Goal: Task Accomplishment & Management: Manage account settings

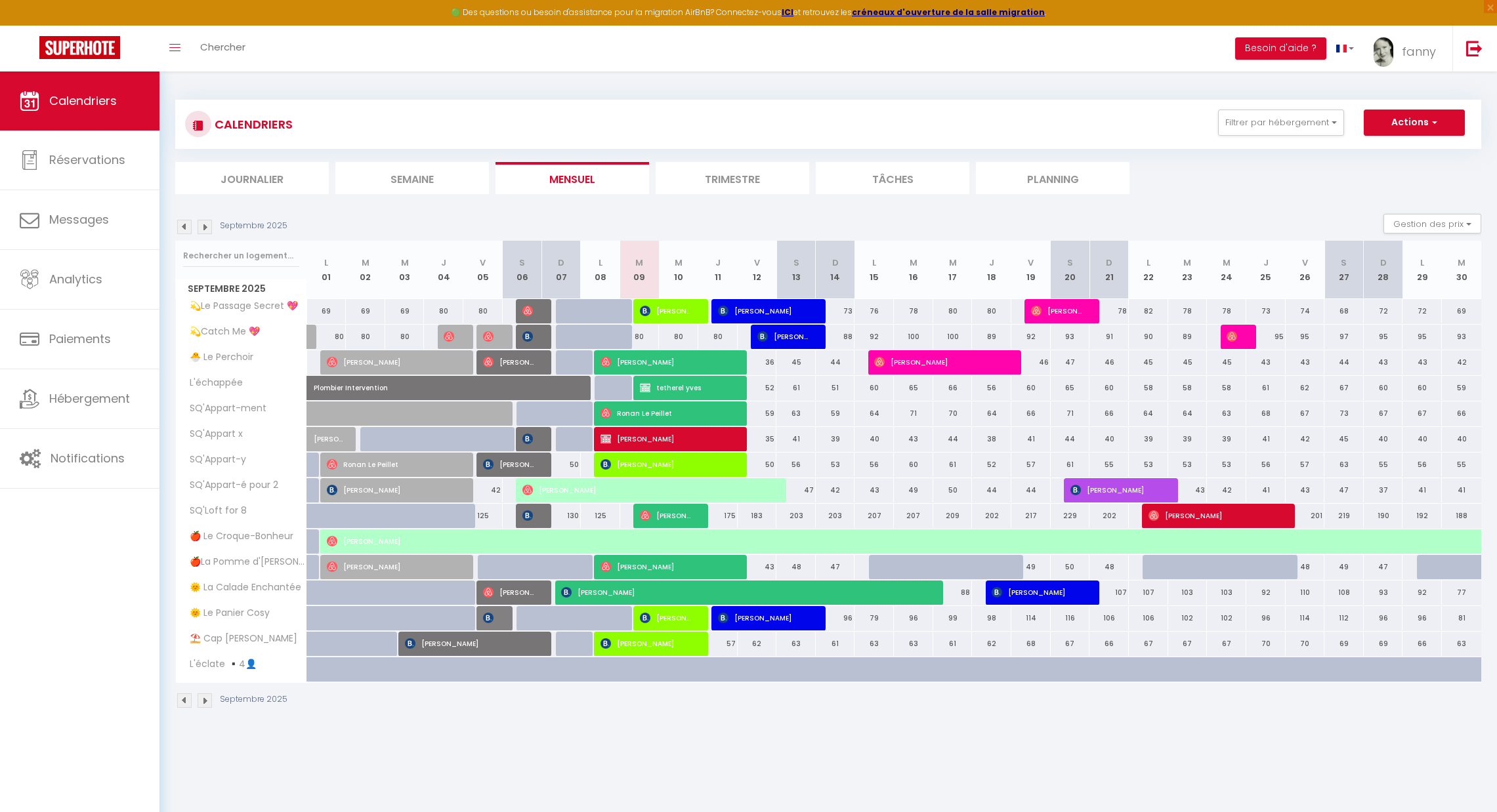
select select "KO"
select select "0"
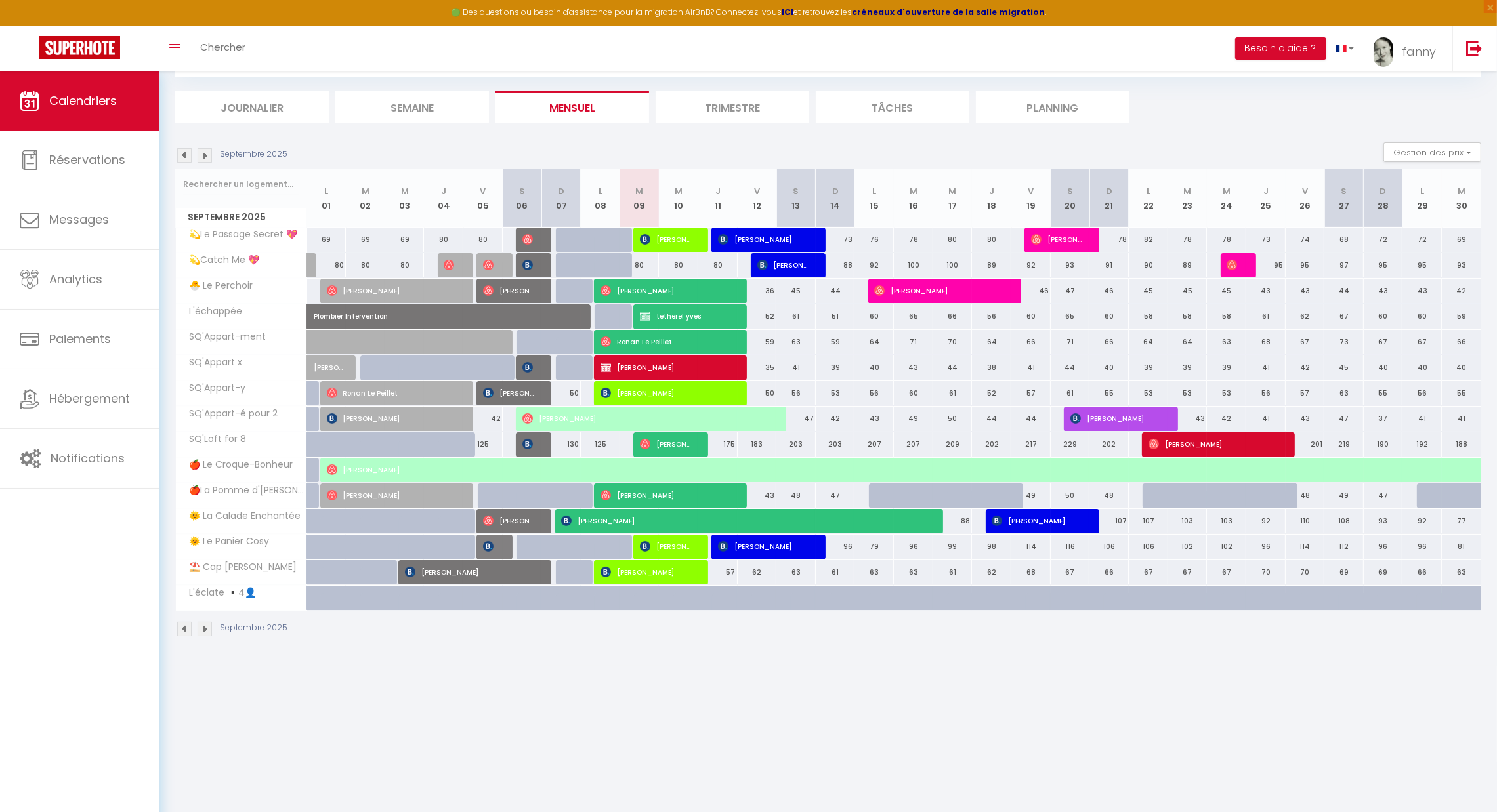
scroll to position [71, 0]
click at [663, 571] on span "[PERSON_NAME]" at bounding box center [647, 572] width 92 height 25
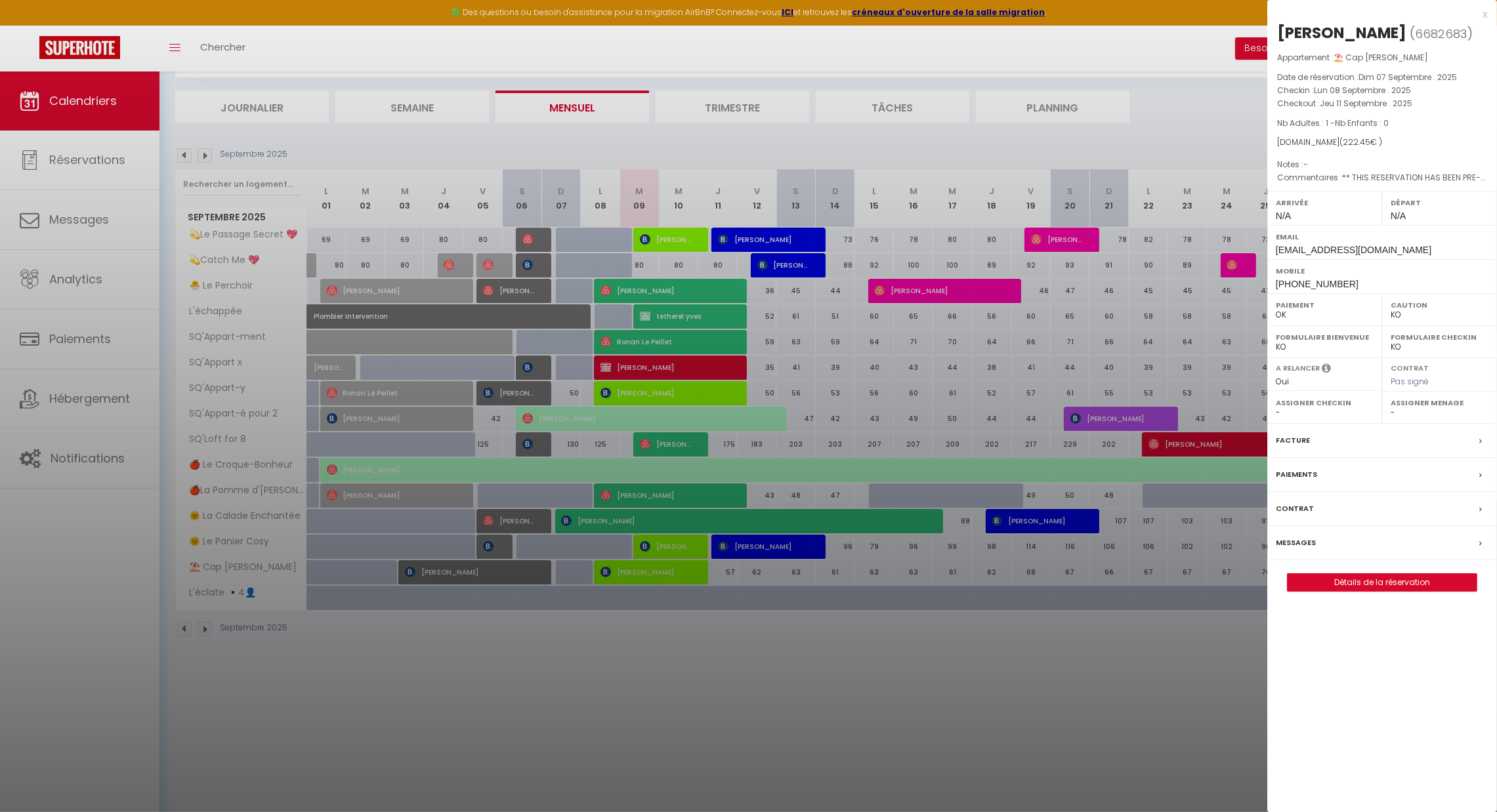
click at [1301, 544] on label "Messages" at bounding box center [1296, 542] width 40 height 14
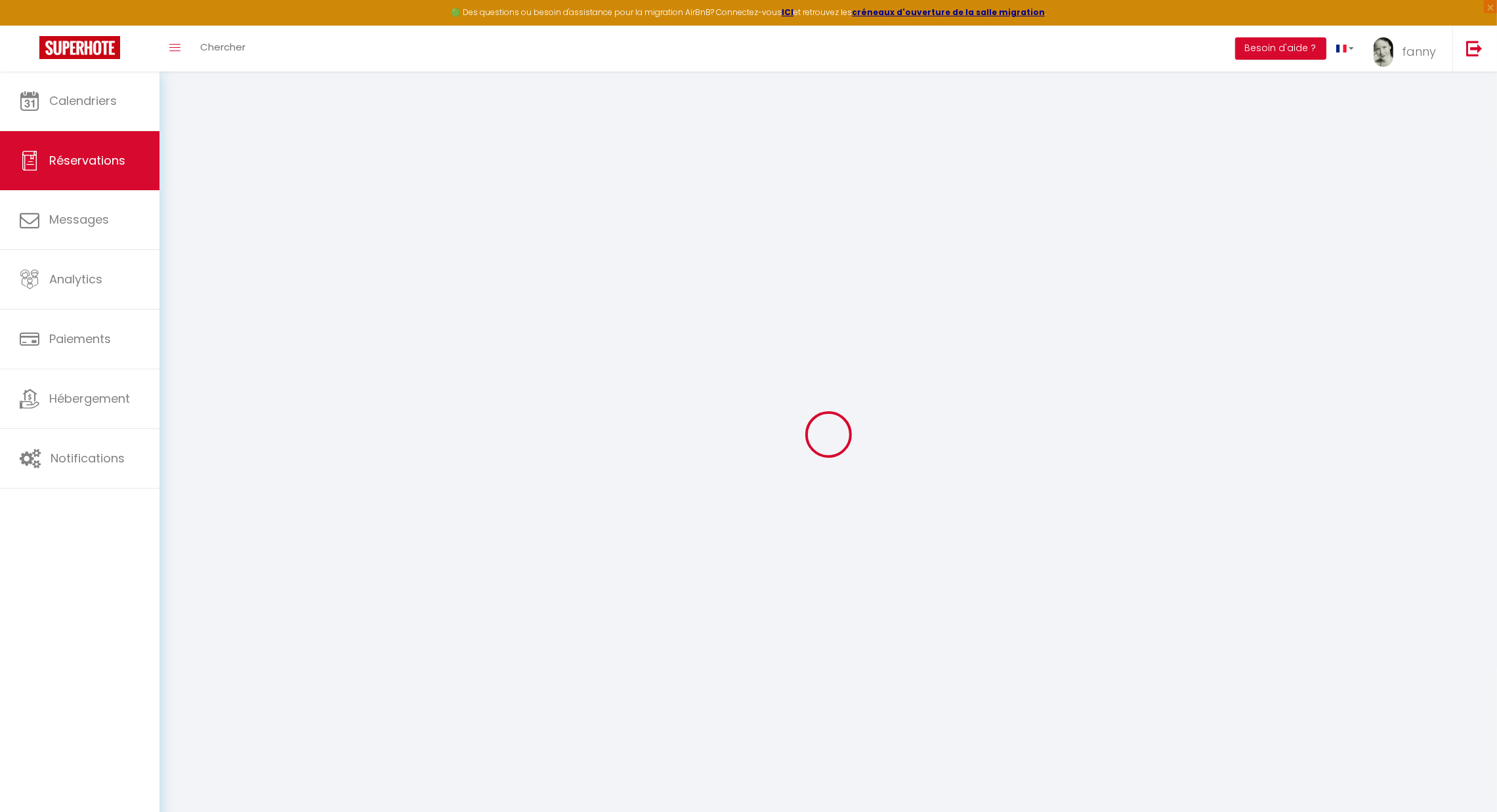
select select
checkbox input "false"
select select
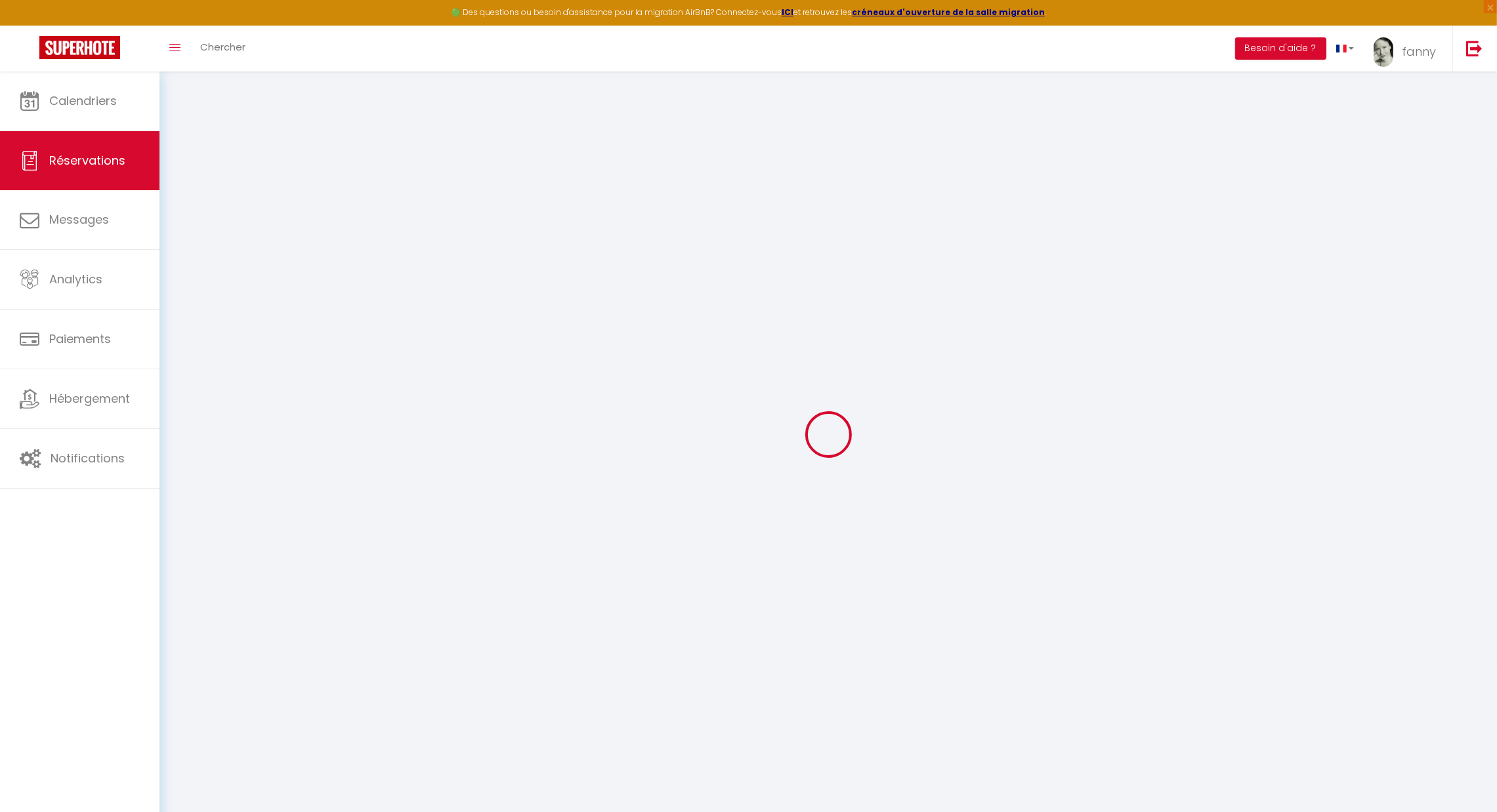
checkbox input "false"
type textarea "** THIS RESERVATION HAS BEEN PRE-PAID ** BOOKING NOTE : Payment charge is EUR 3…"
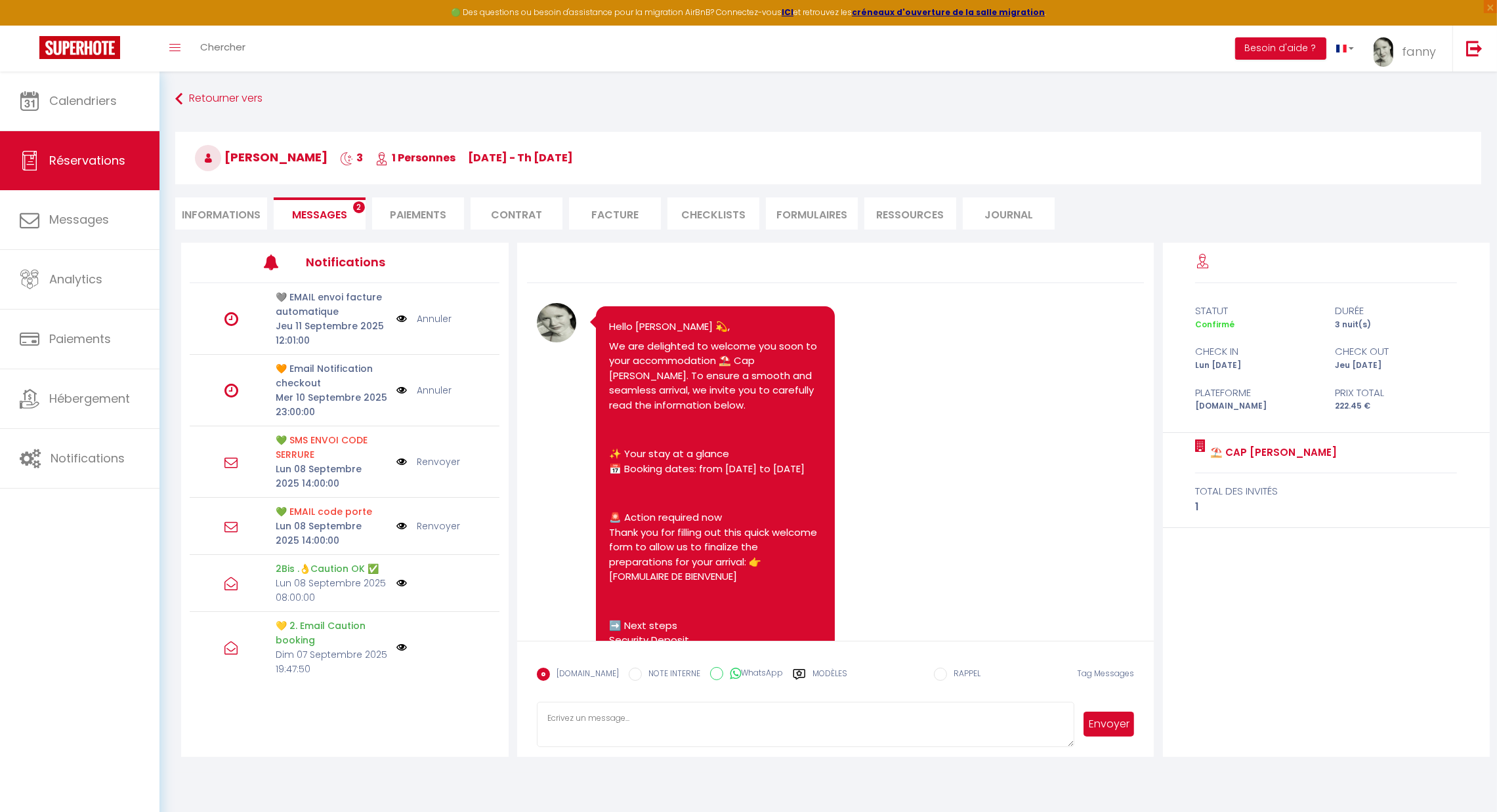
scroll to position [4970, 0]
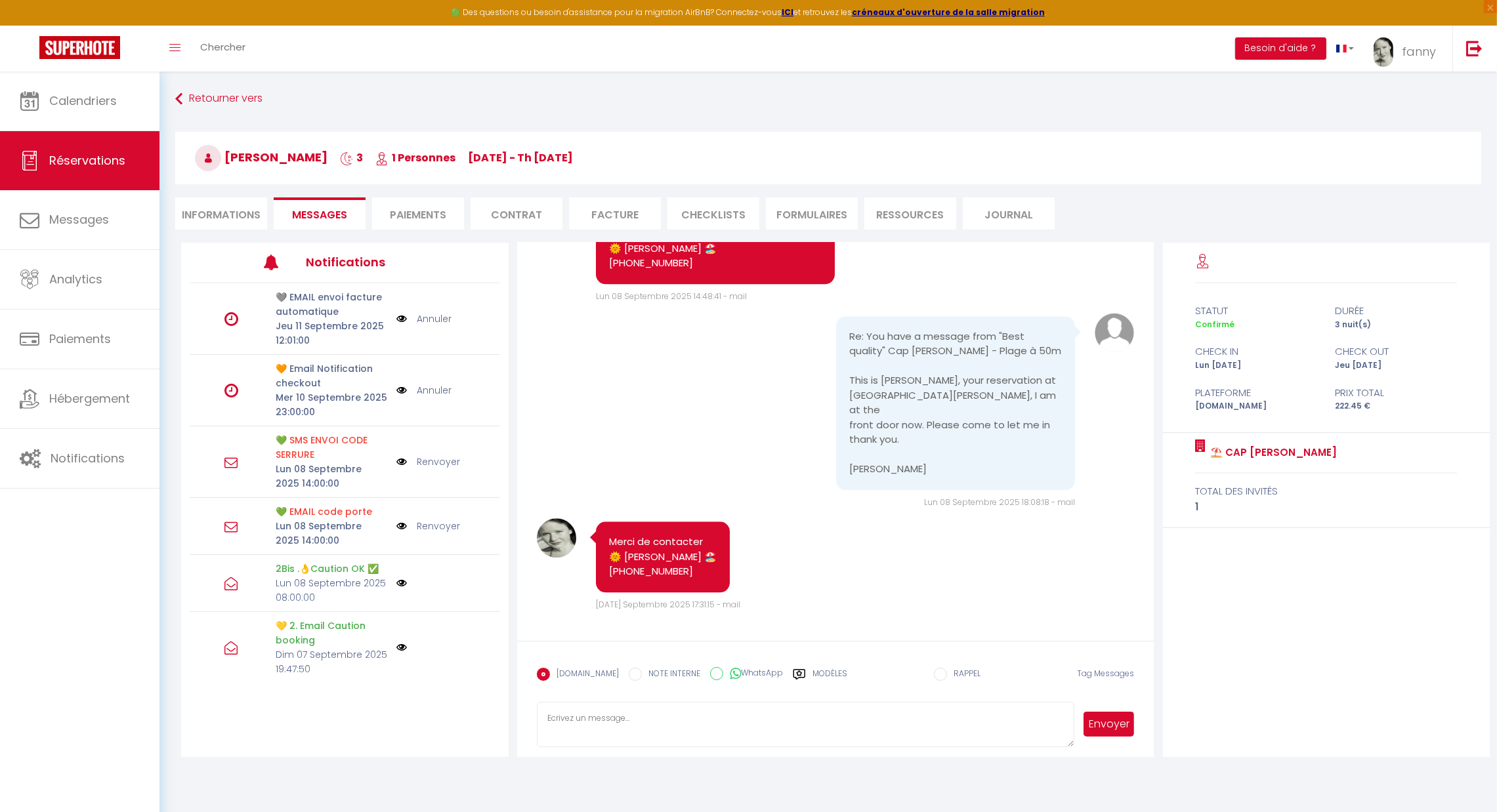
click at [819, 668] on label "Modèles" at bounding box center [830, 679] width 35 height 23
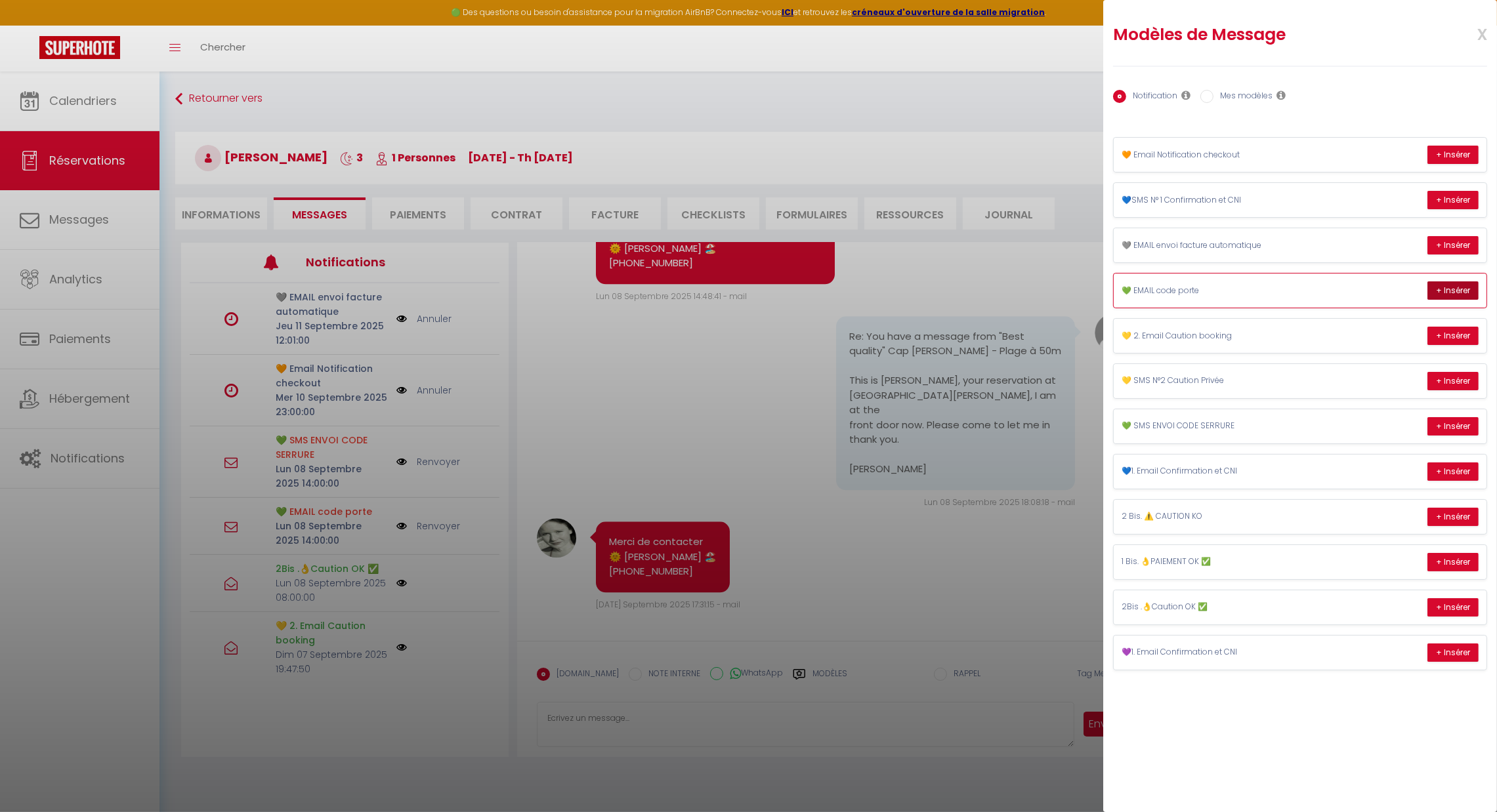
click at [1457, 292] on button "+ Insérer" at bounding box center [1453, 290] width 51 height 18
type textarea "[PERSON_NAME]💫, C’est avec plaisir que je vous accueille ! Une question ?, voic…"
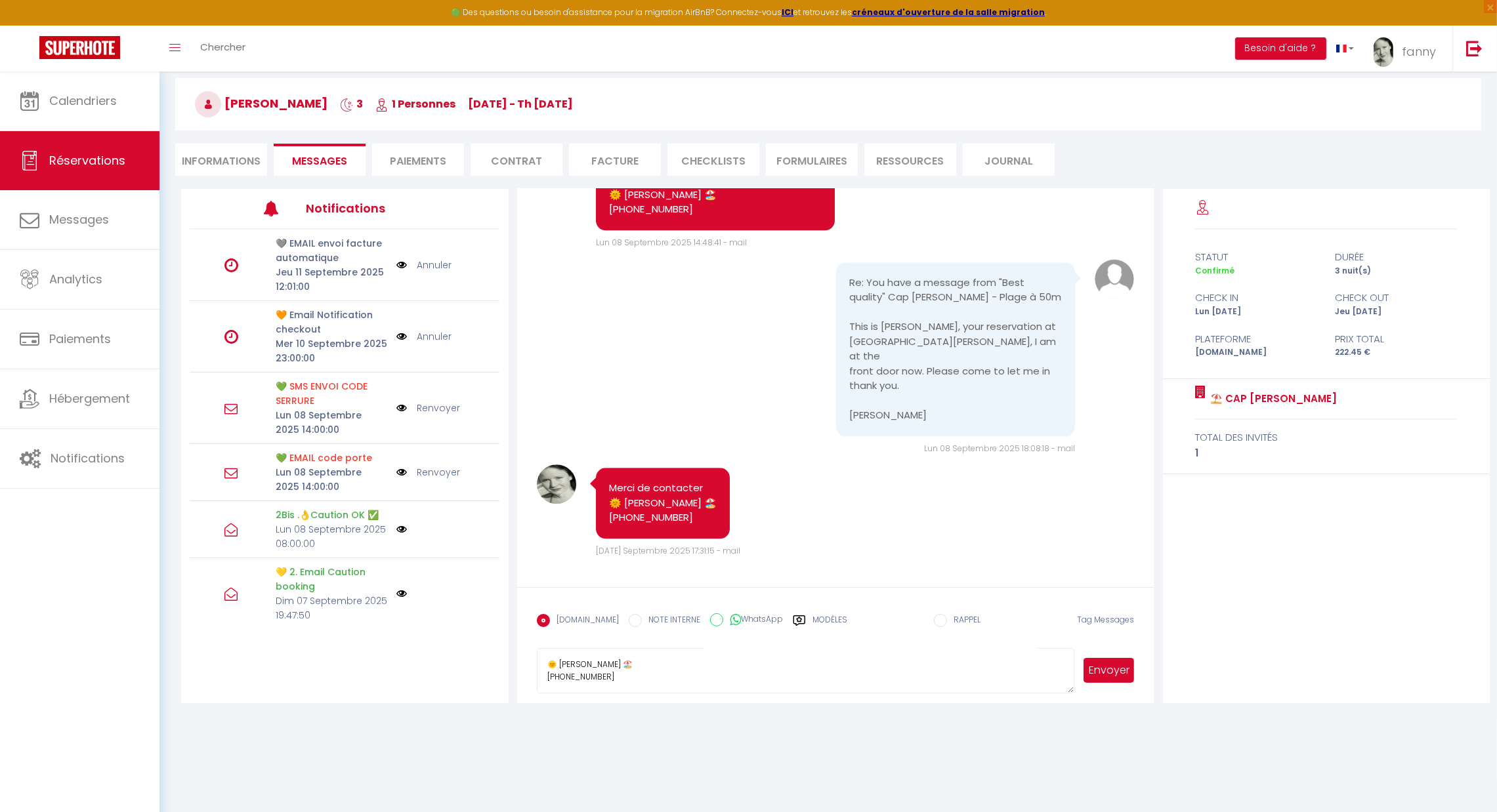
scroll to position [56, 0]
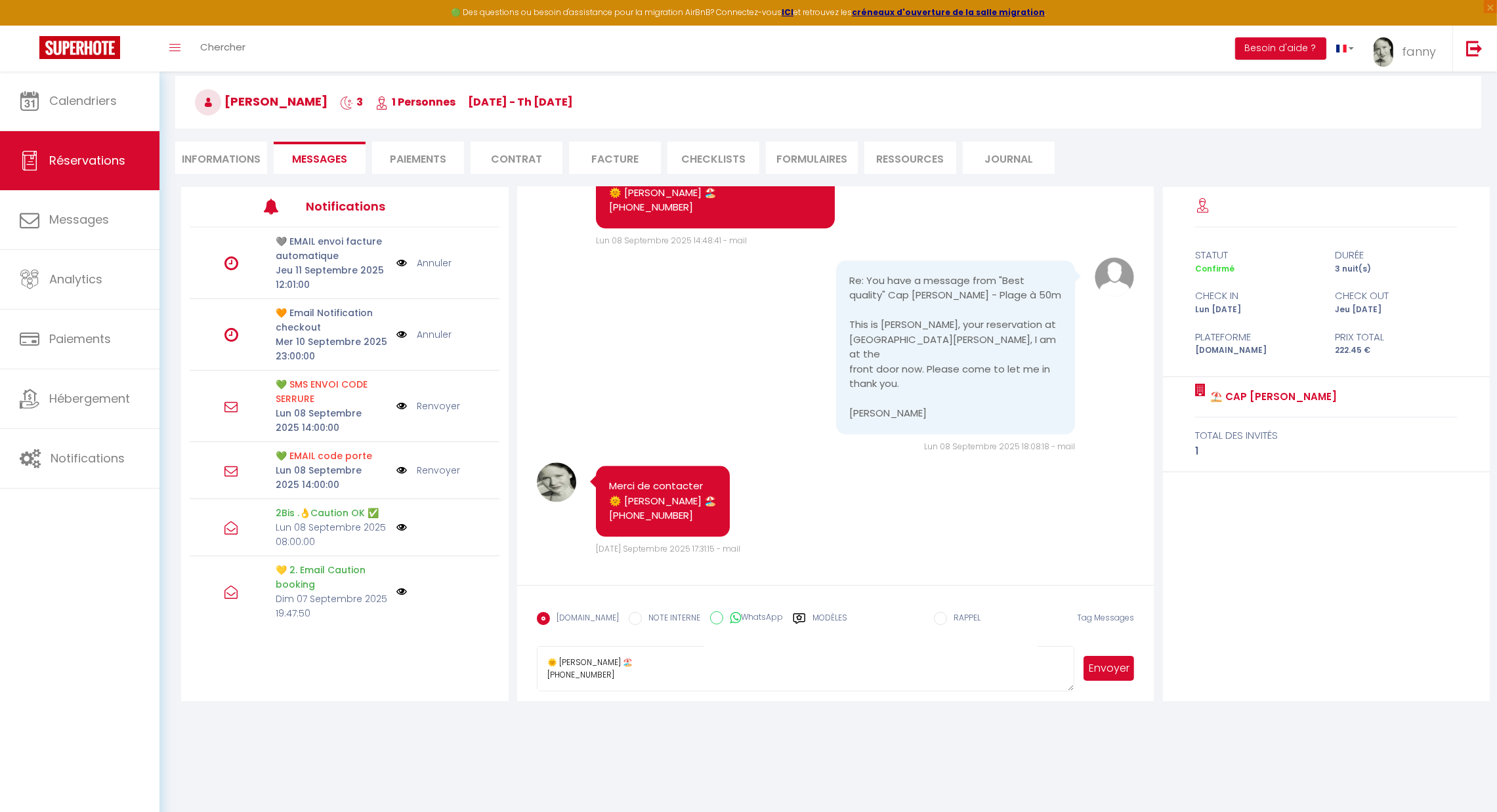
click at [1115, 668] on button "Envoyer" at bounding box center [1108, 668] width 50 height 25
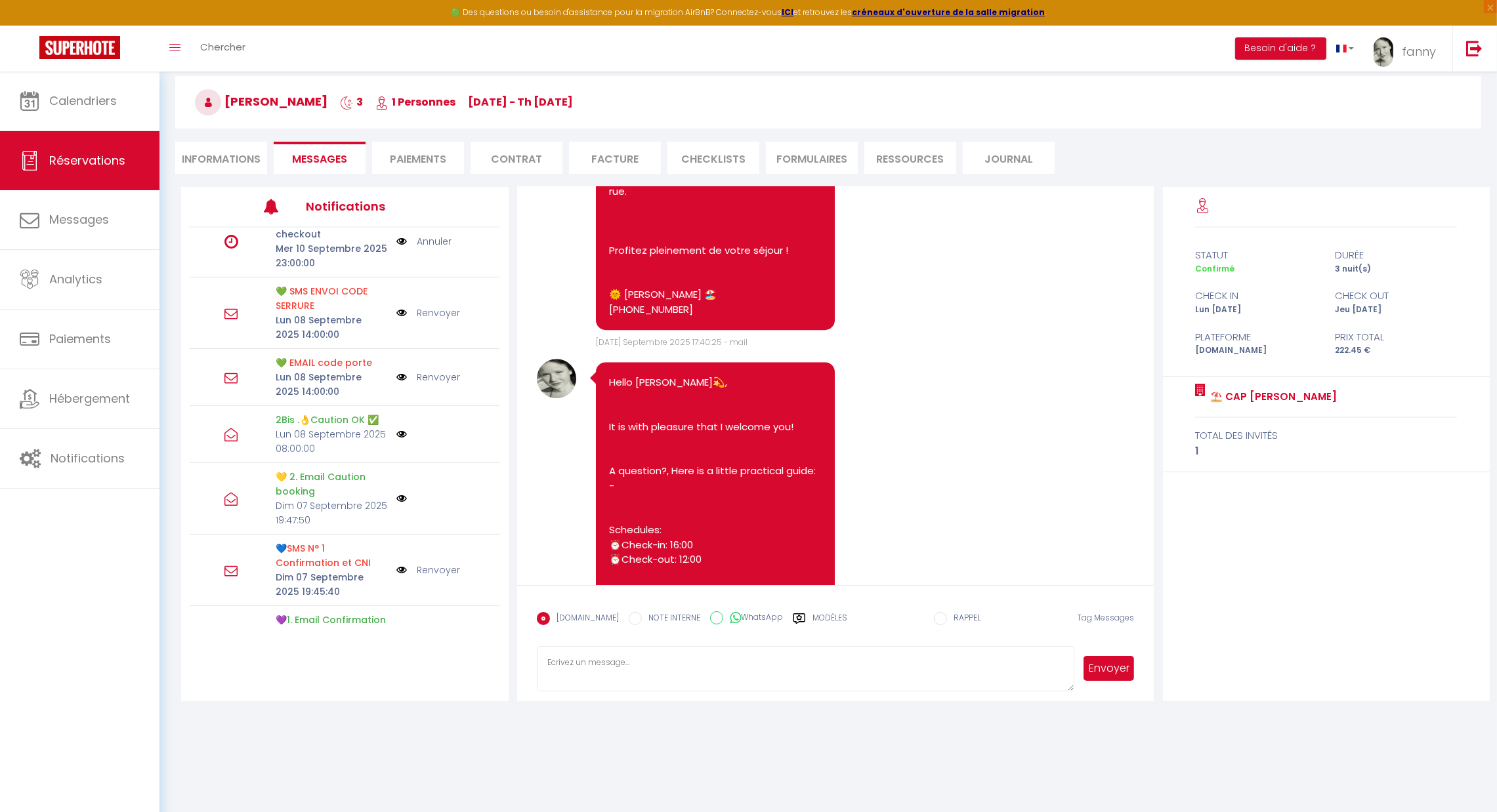
scroll to position [141, 0]
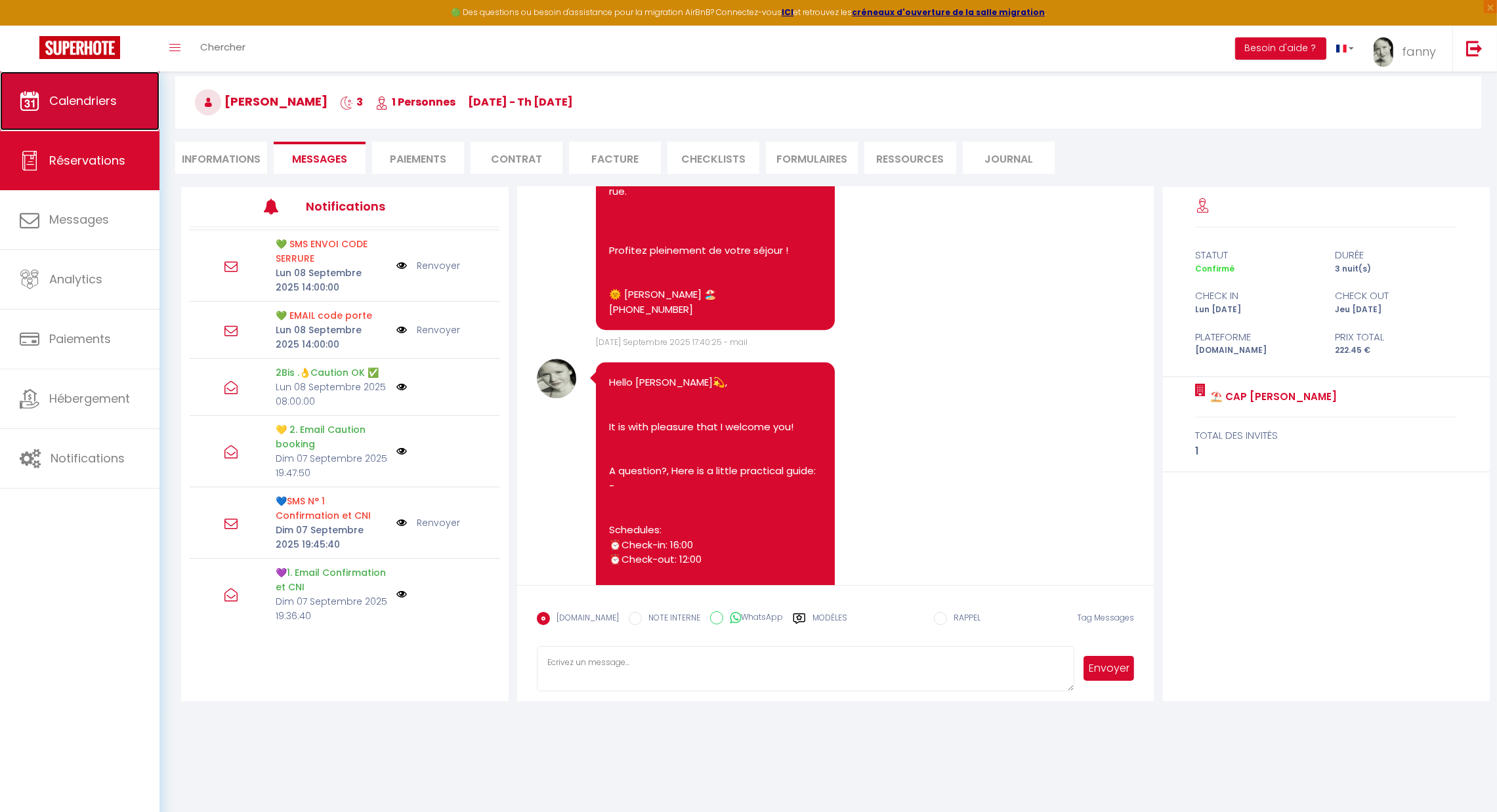
click at [58, 105] on span "Calendriers" at bounding box center [83, 101] width 68 height 17
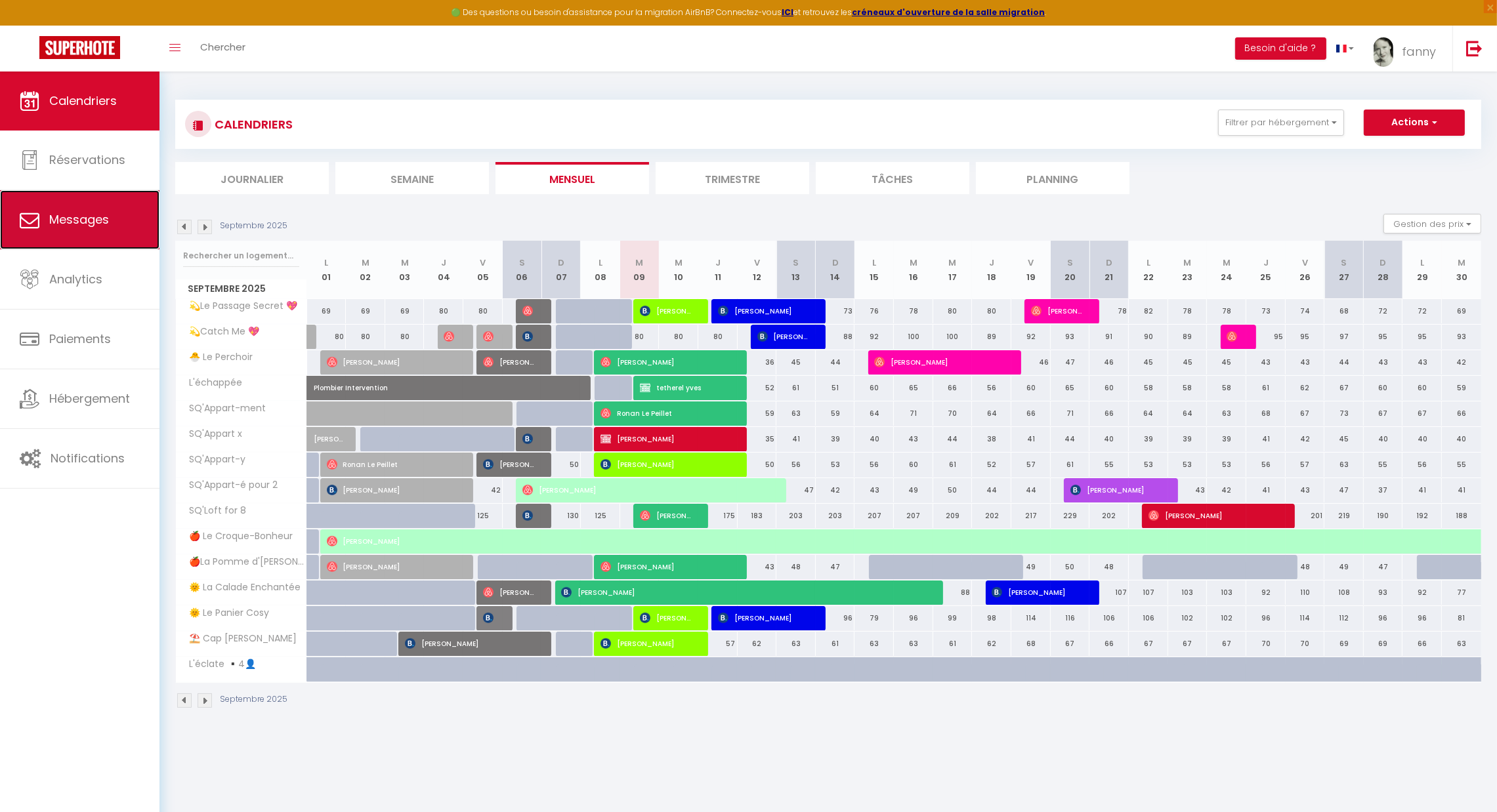
click at [101, 233] on link "Messages" at bounding box center [79, 219] width 160 height 59
select select "message"
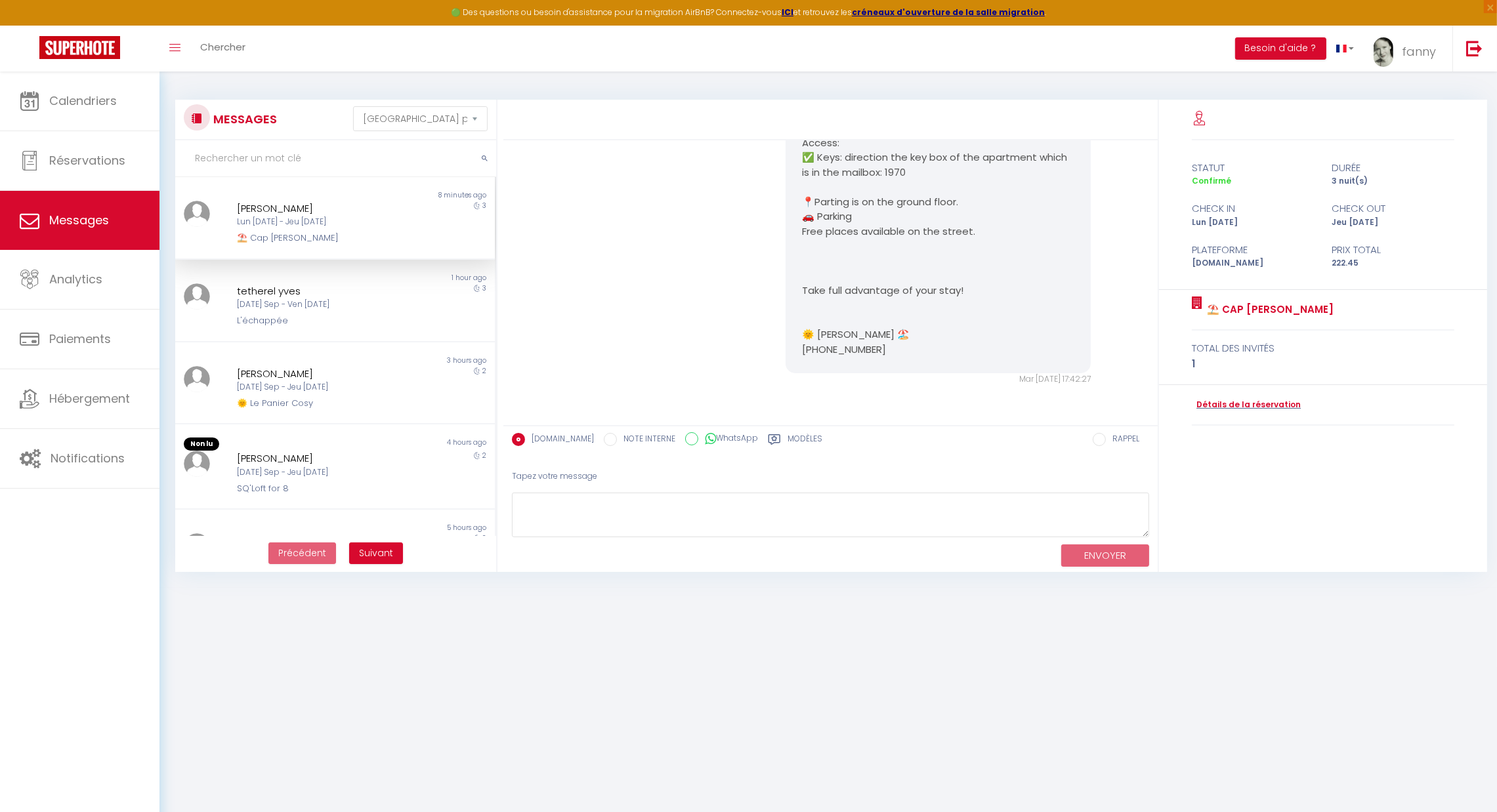
scroll to position [6031, 0]
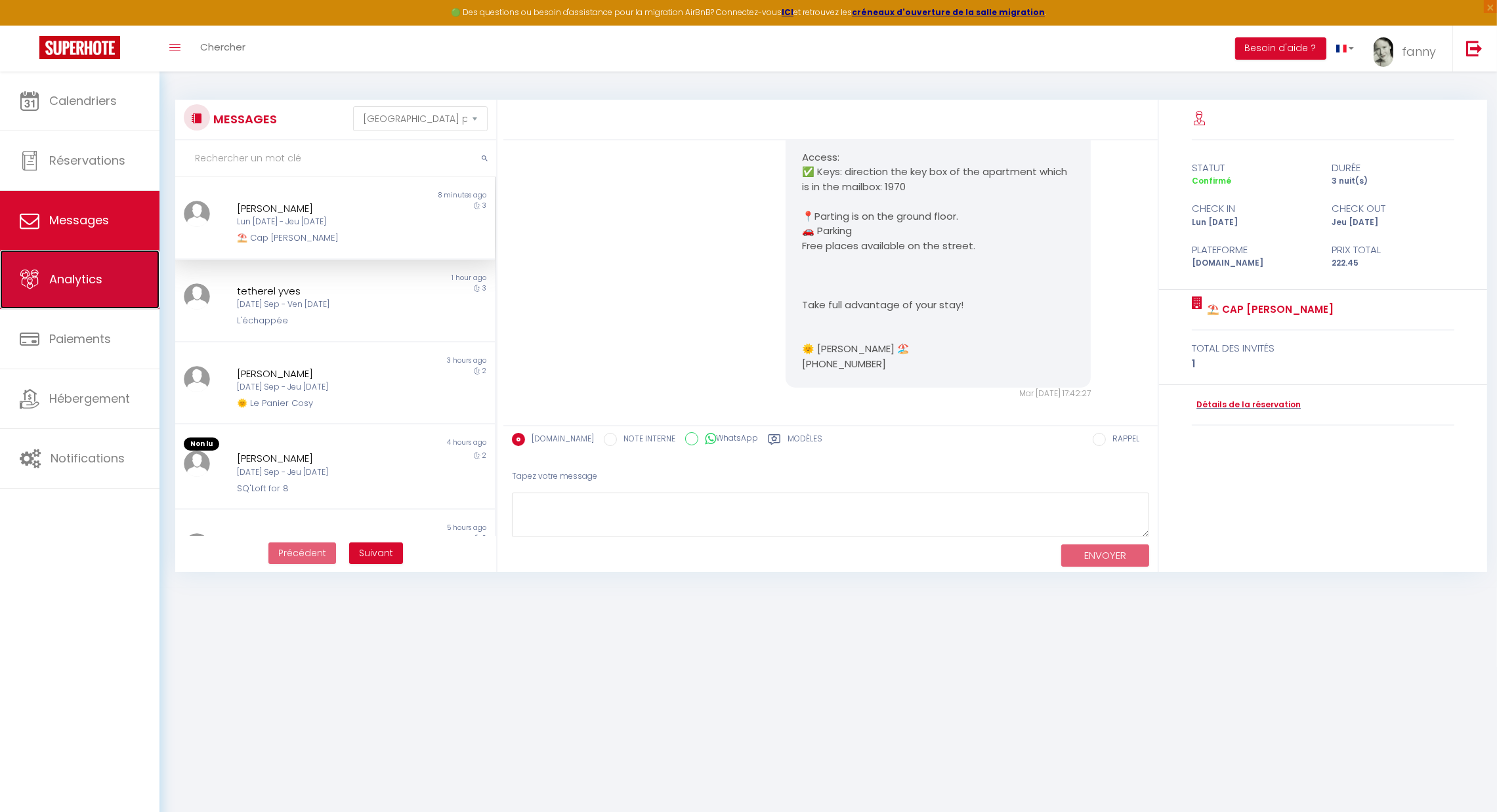
click at [66, 276] on span "Analytics" at bounding box center [76, 279] width 53 height 17
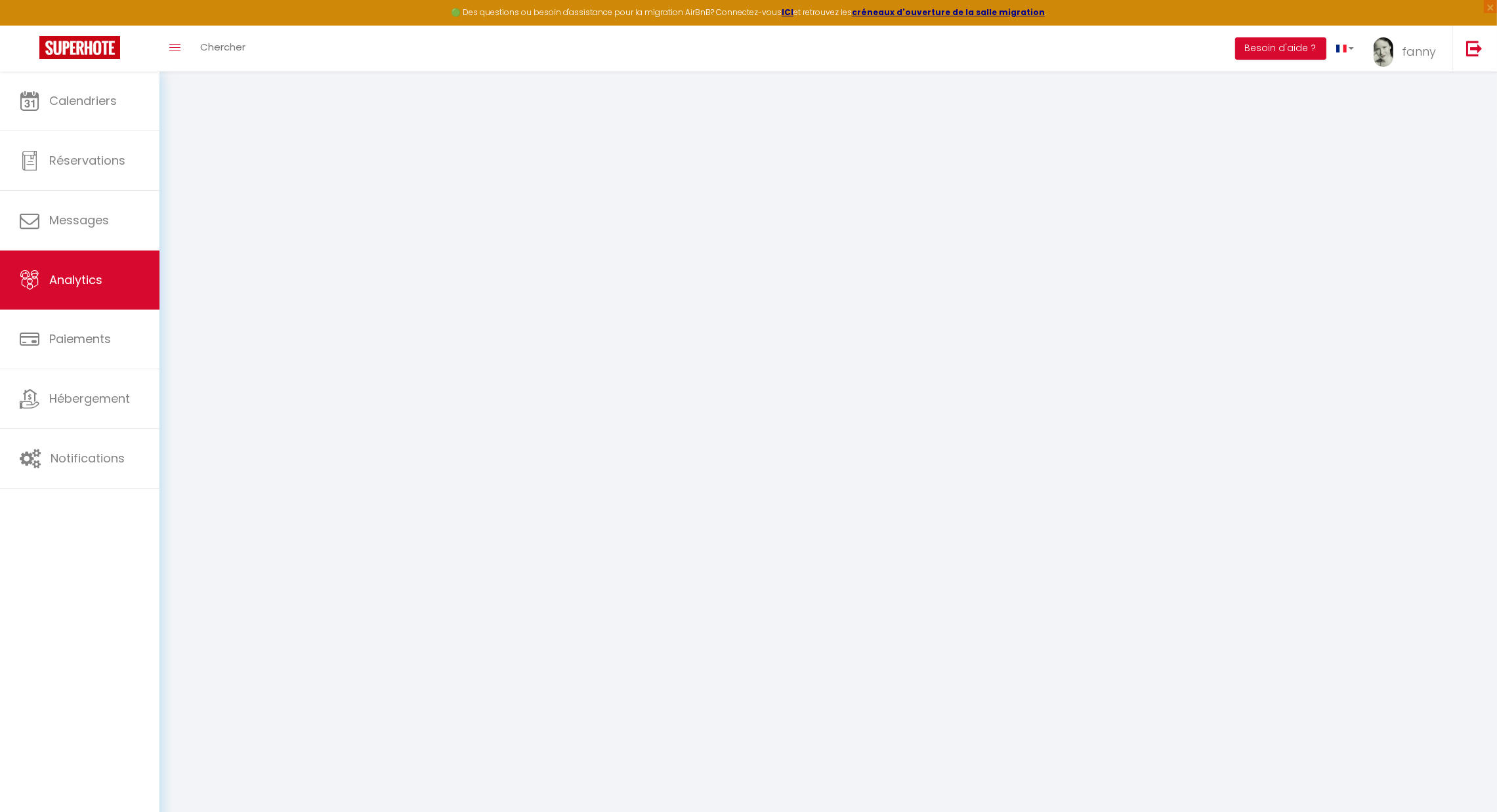
select select "2025"
select select "9"
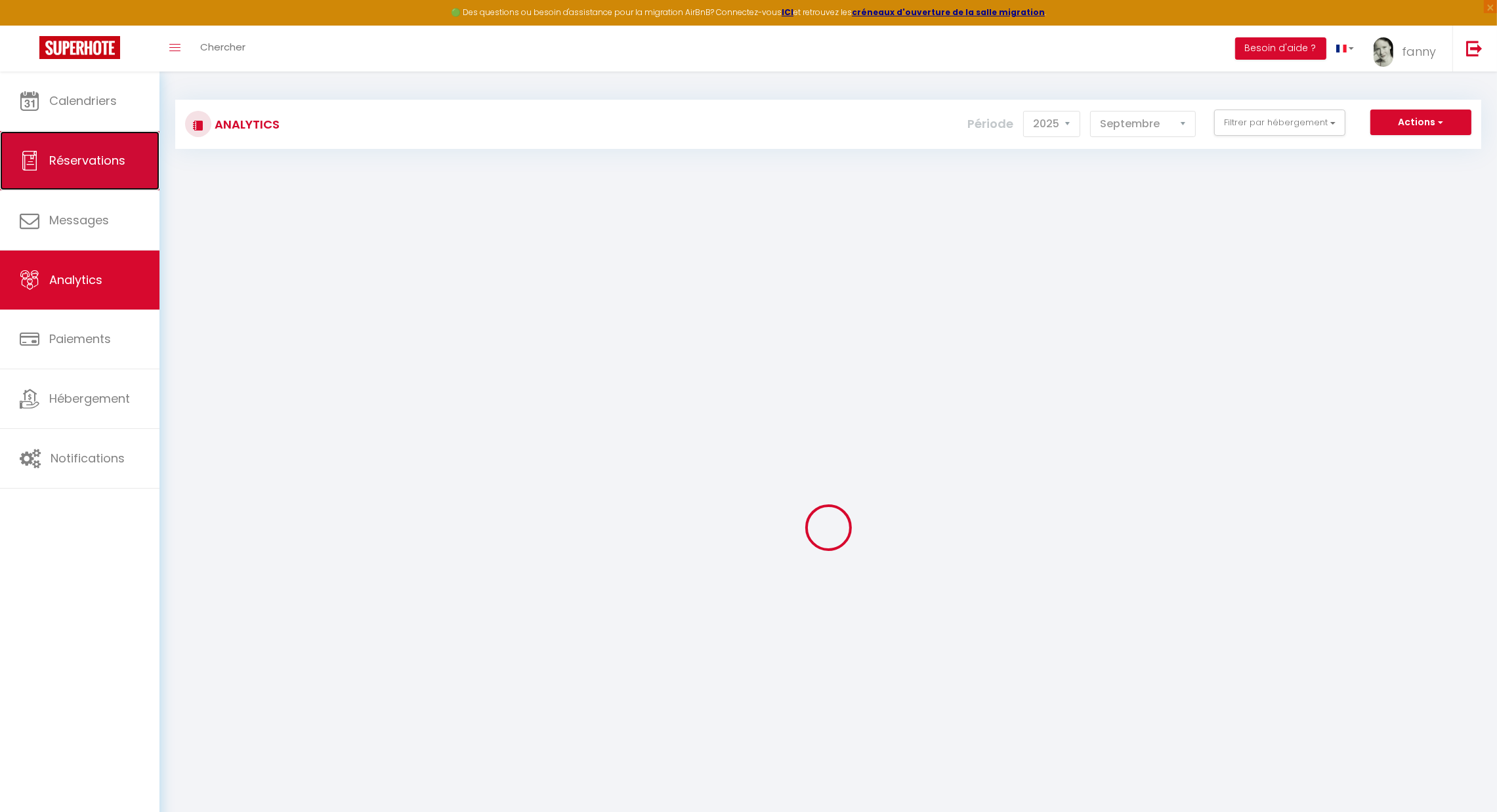
click at [61, 155] on span "Réservations" at bounding box center [88, 160] width 76 height 17
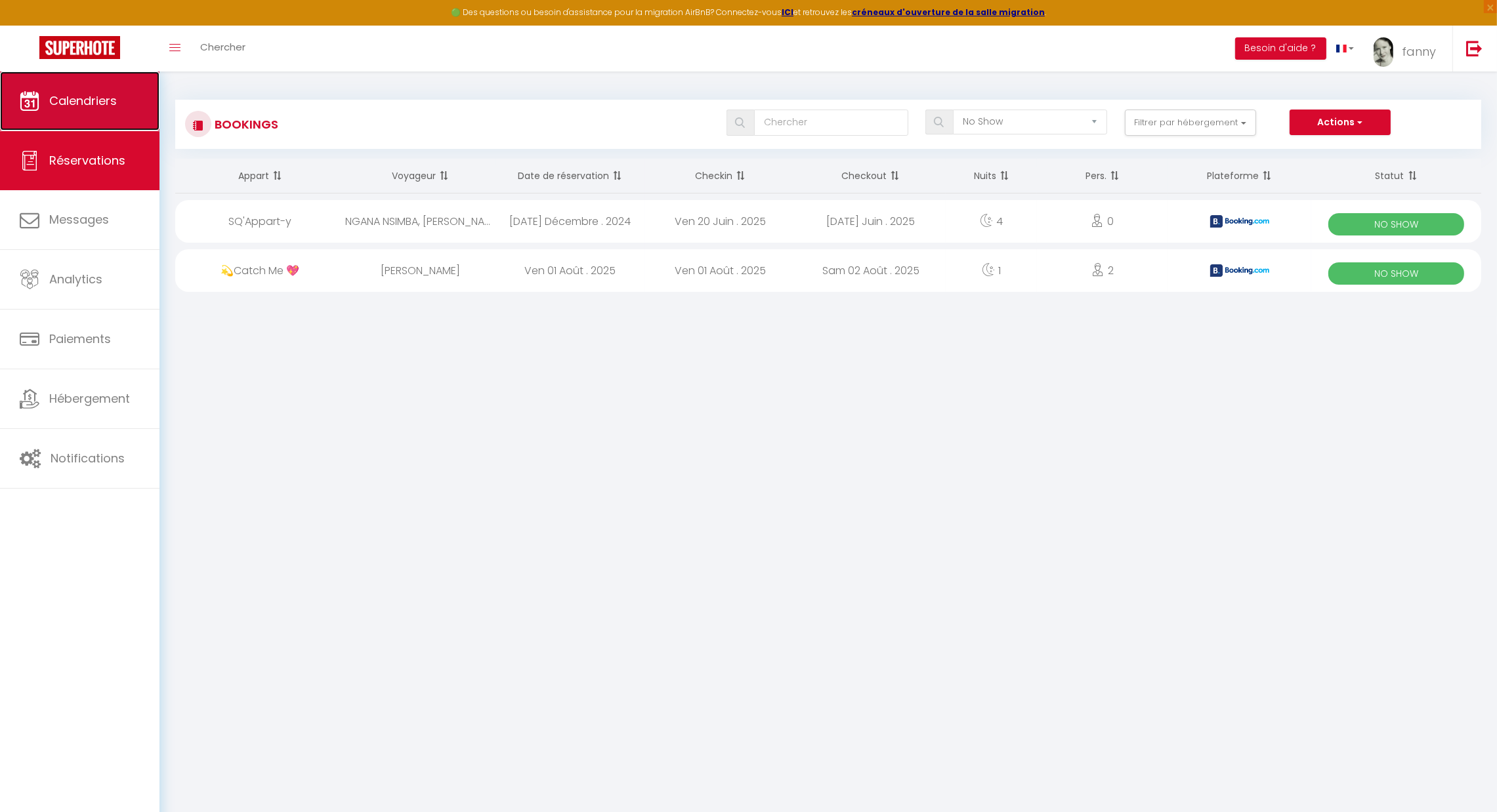
click at [83, 112] on link "Calendriers" at bounding box center [79, 101] width 160 height 59
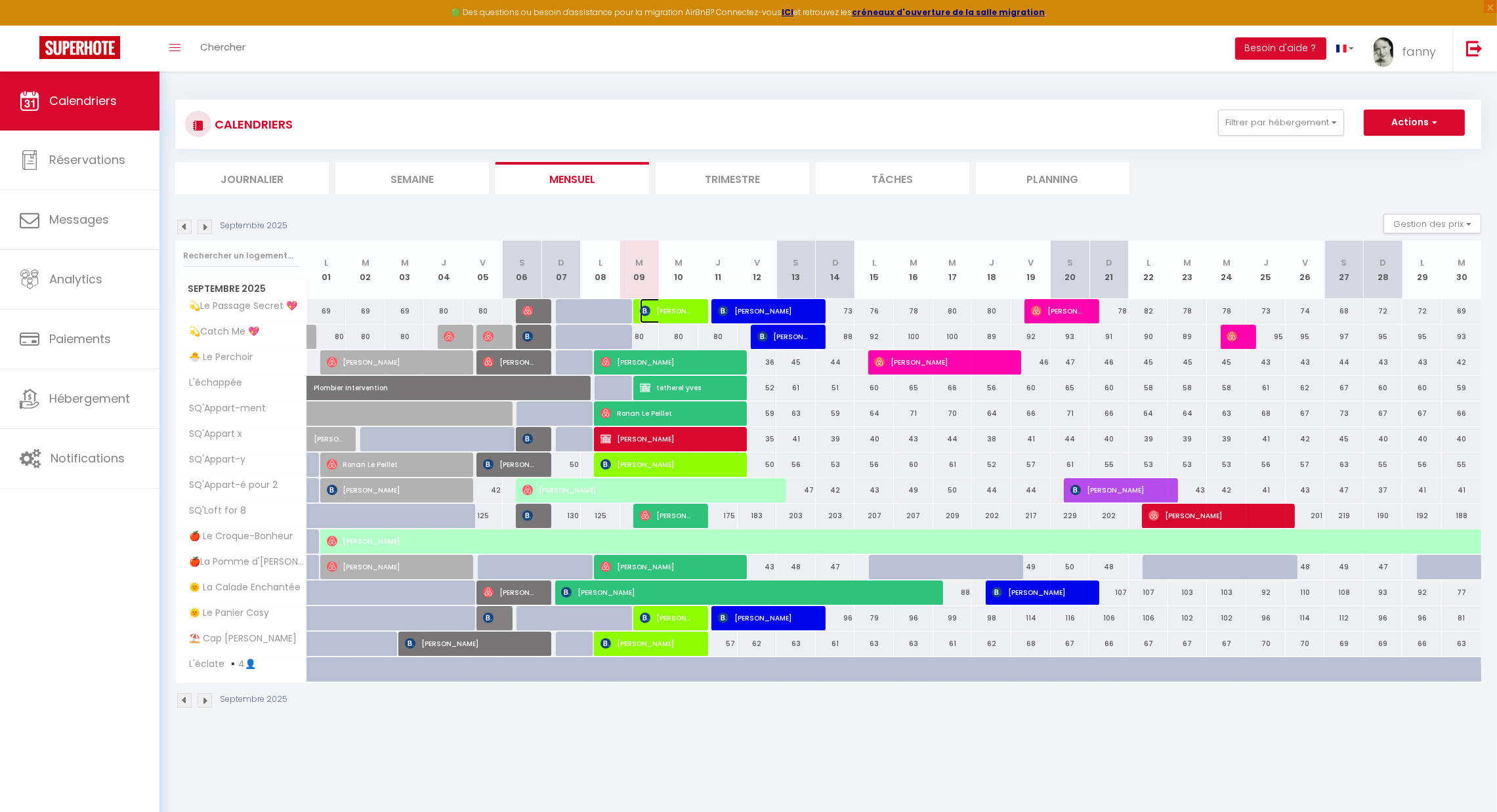
click at [675, 307] on span "[PERSON_NAME]" at bounding box center [666, 311] width 53 height 25
select select "OK"
select select "KO"
select select "0"
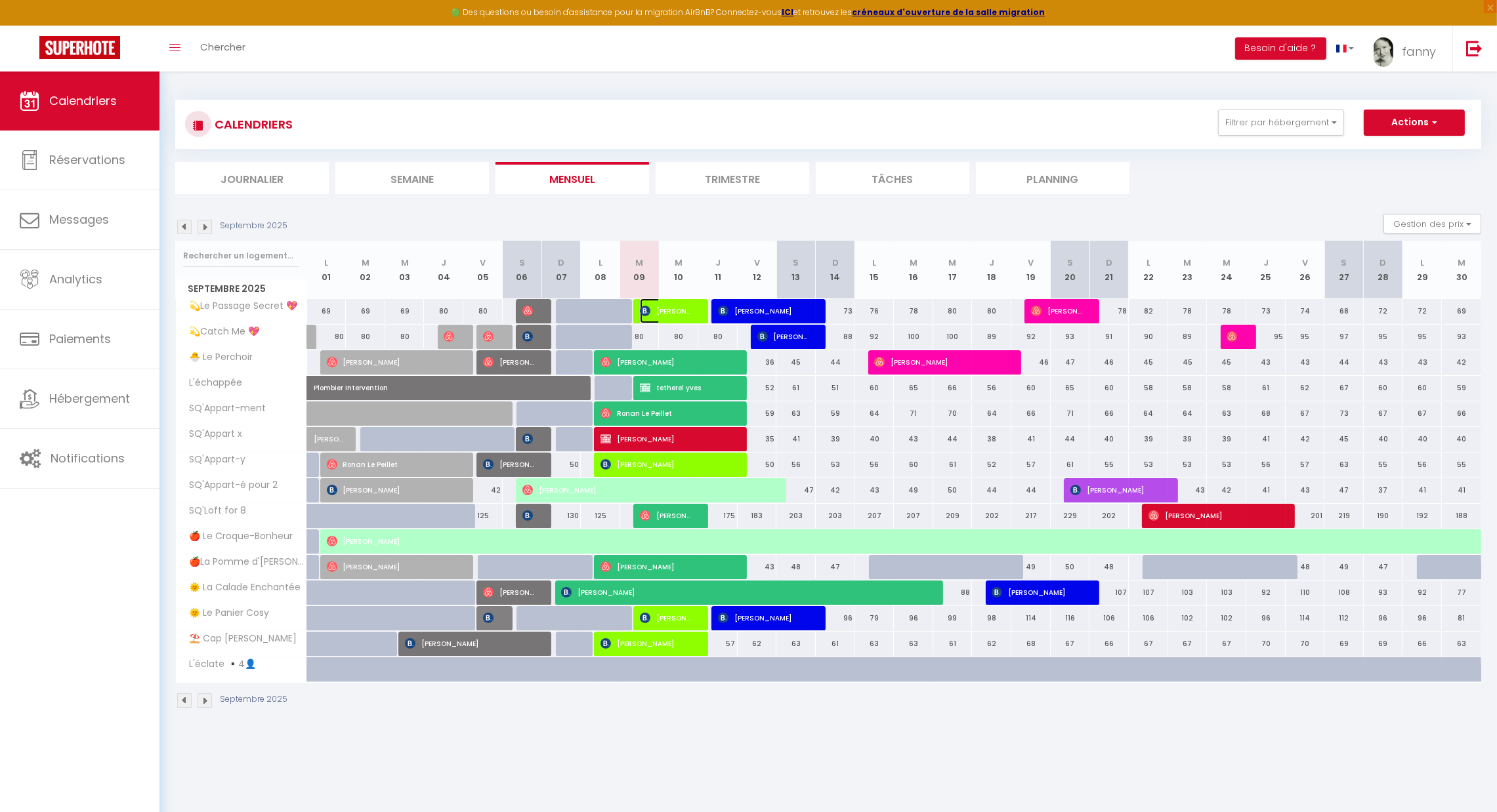
select select "1"
select select
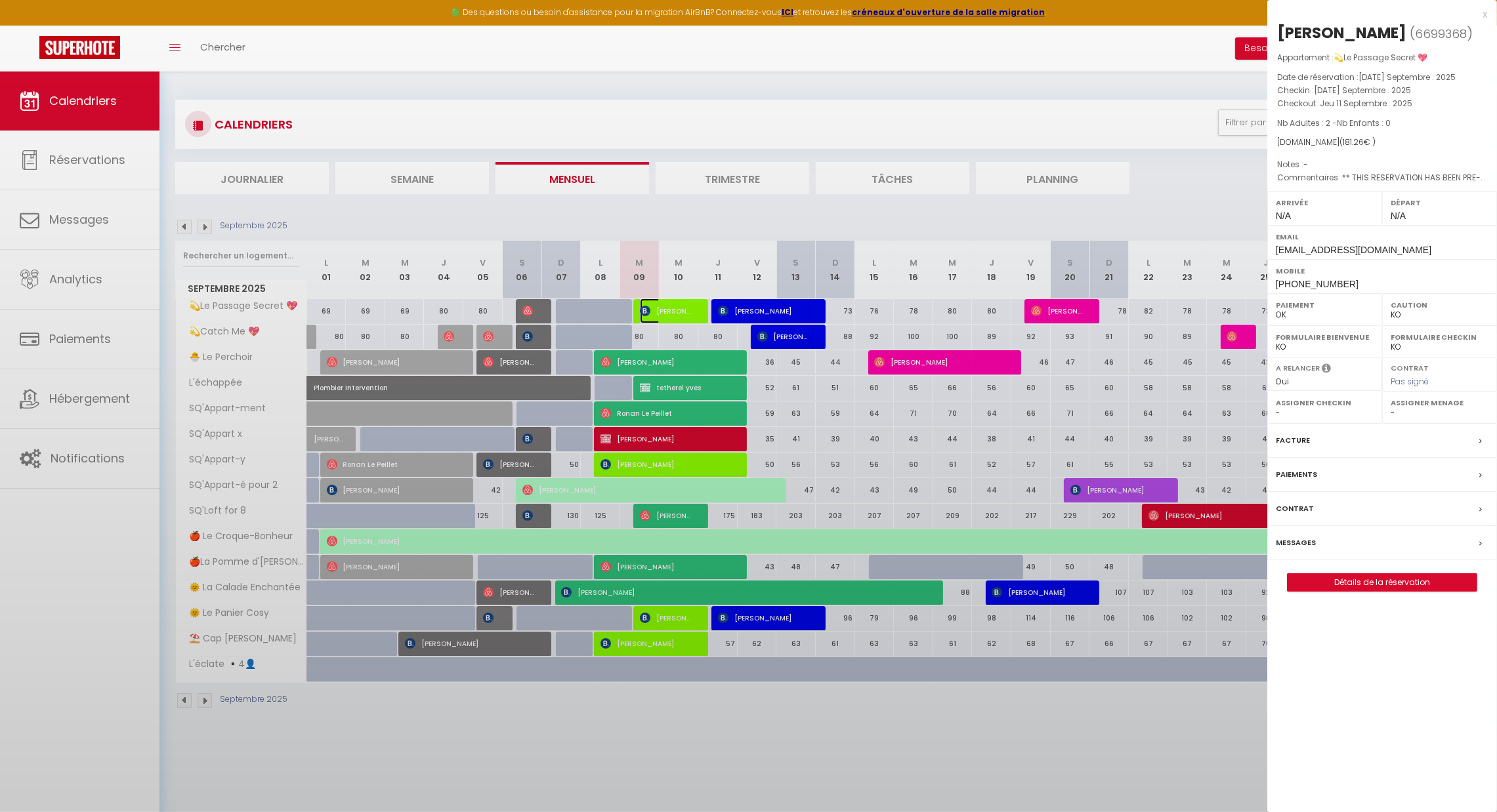
select select "42733"
select select "46278"
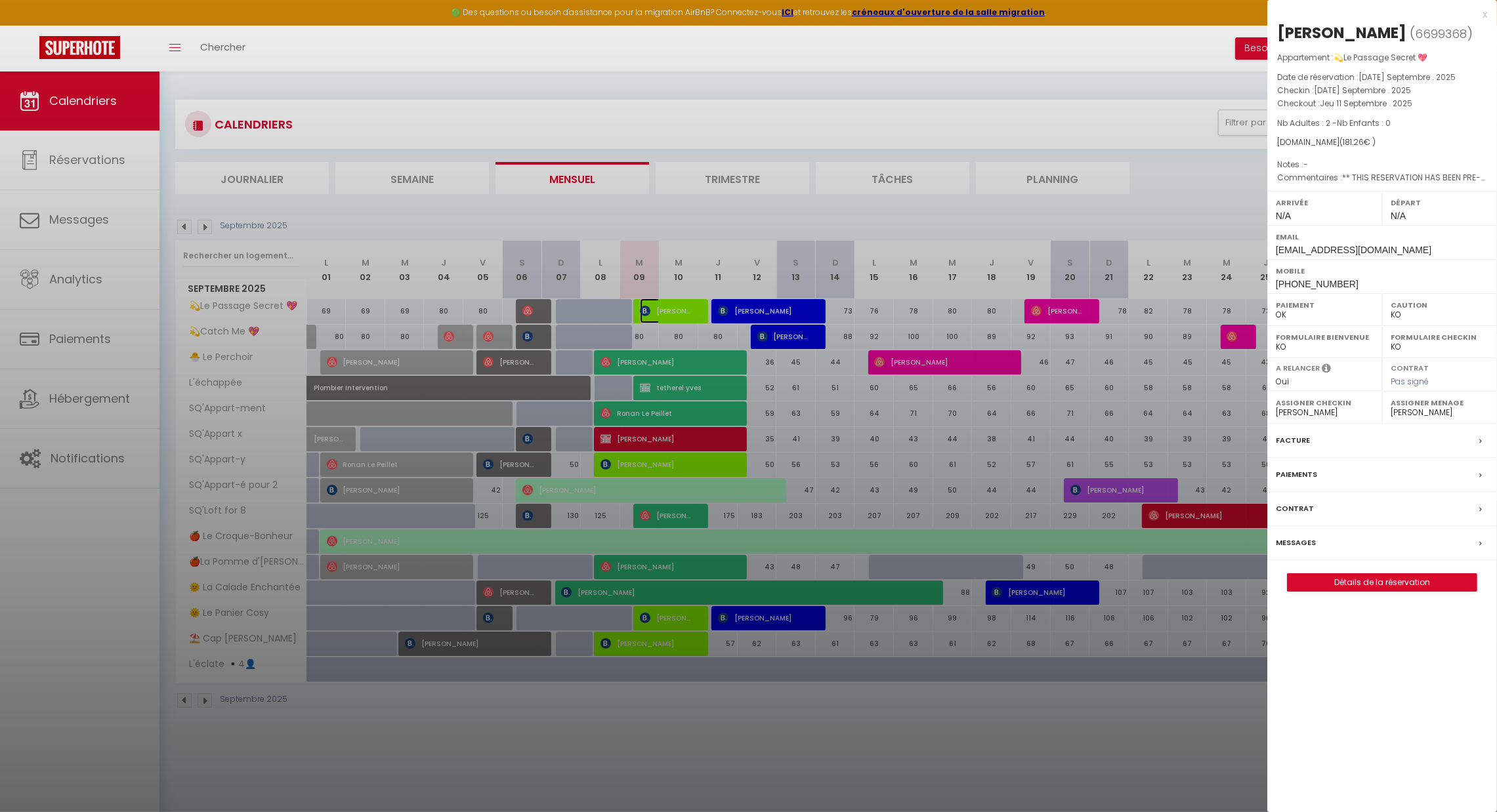
scroll to position [71, 0]
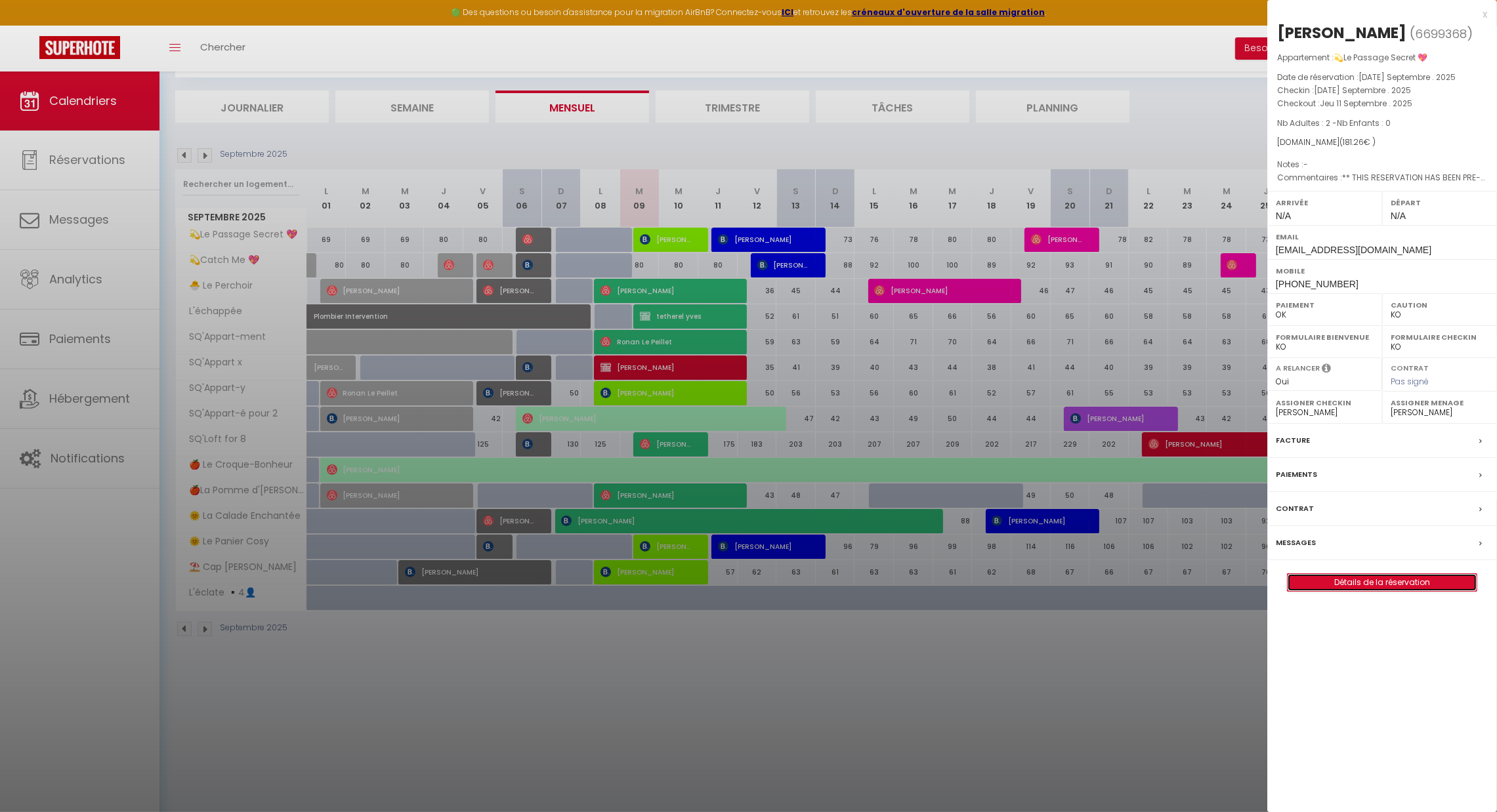
click at [1360, 582] on link "Détails de la réservation" at bounding box center [1382, 582] width 189 height 17
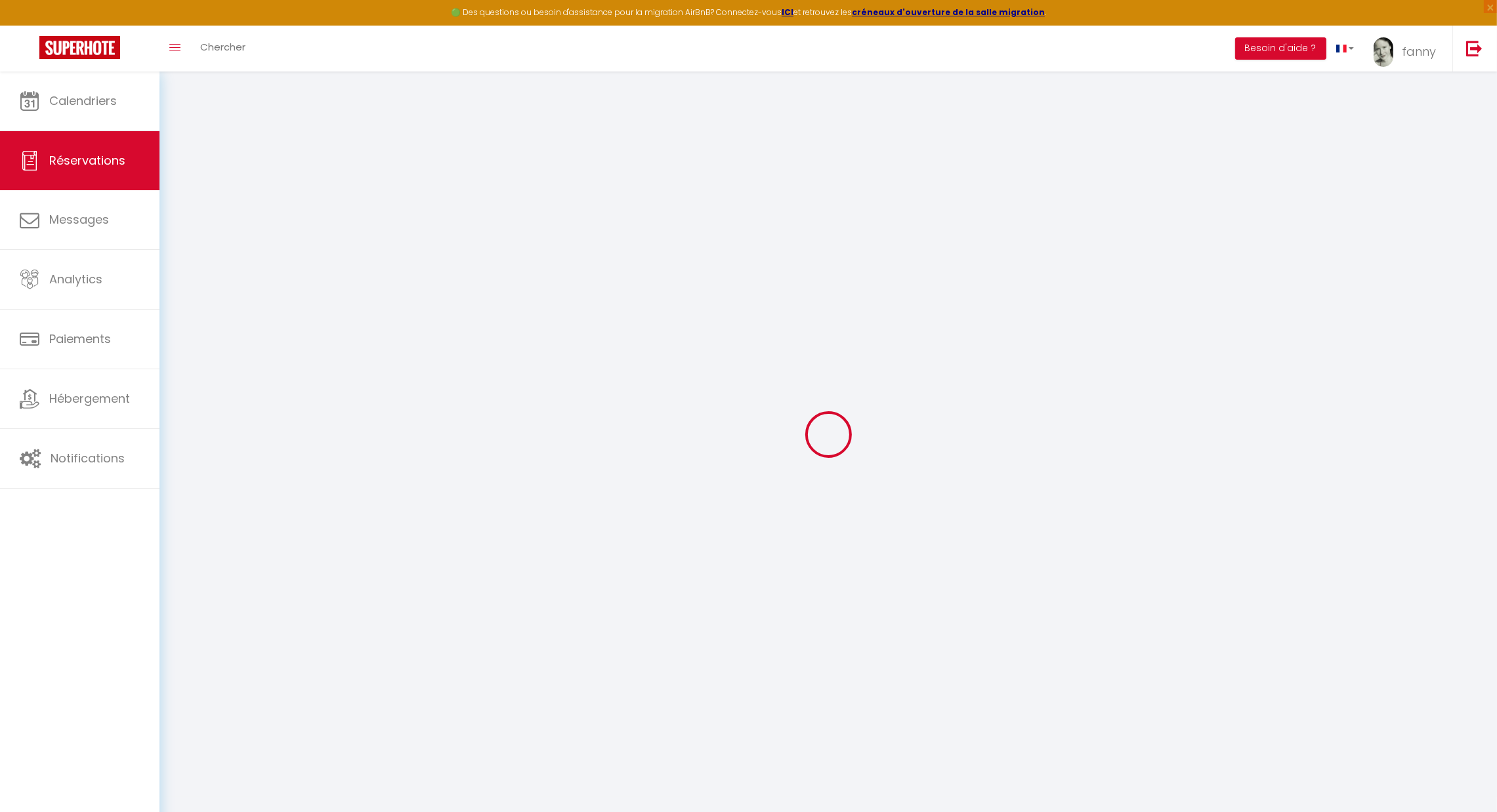
select select
checkbox input "false"
select select
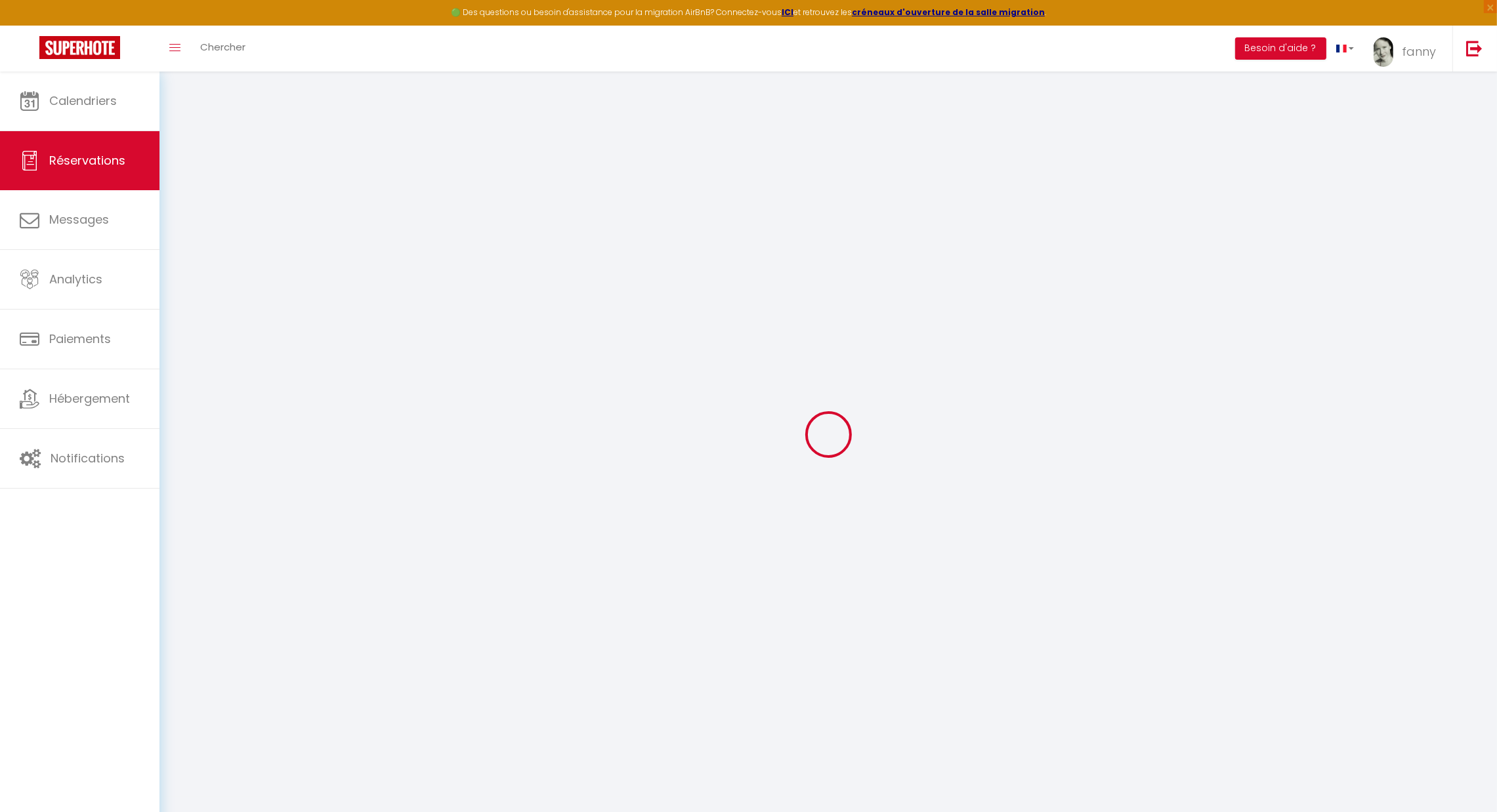
checkbox input "false"
type voyageur0 "** THIS RESERVATION HAS BEEN PRE-PAID ** We have a cocker spaniel dog with us. …"
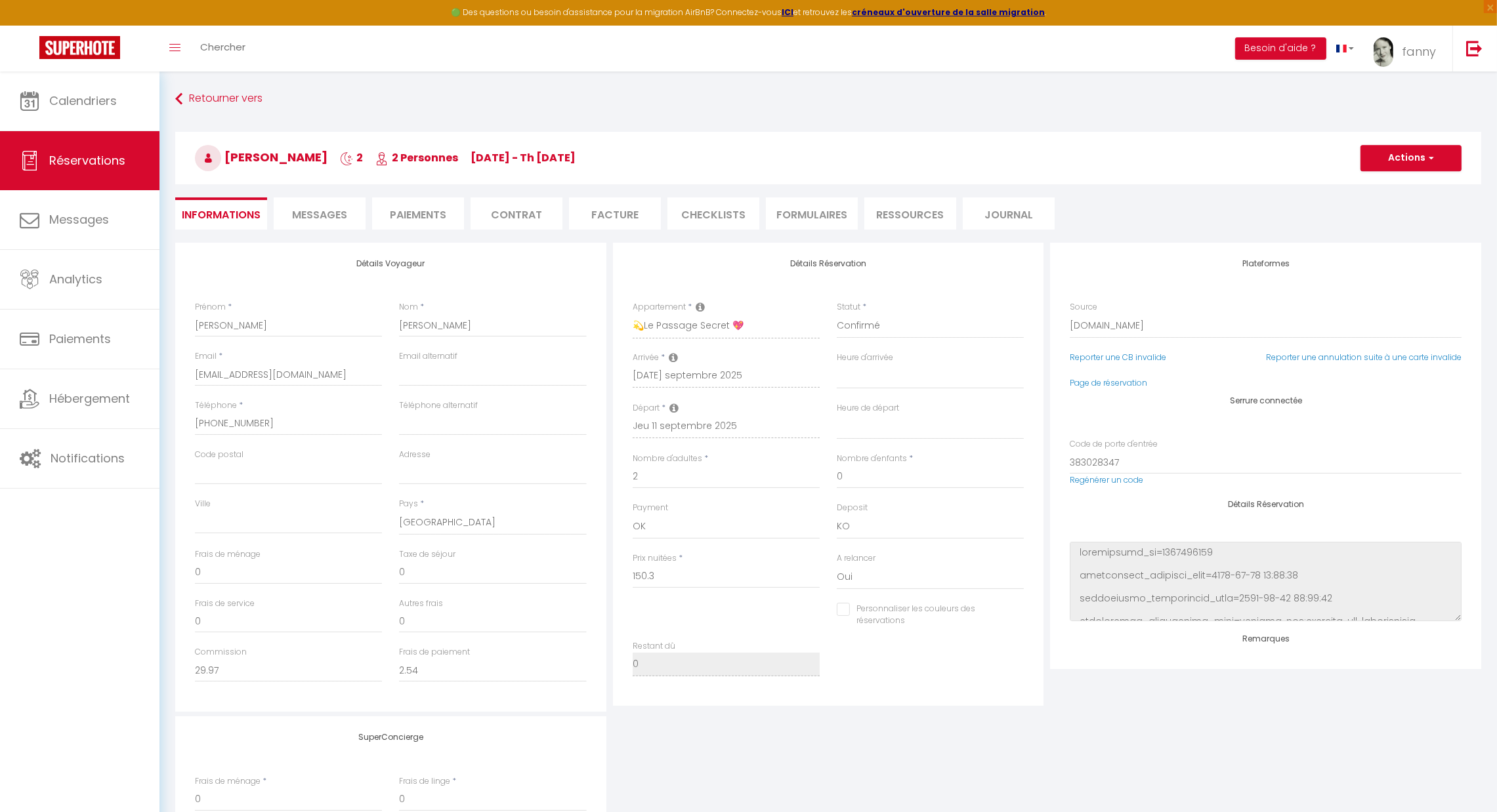
type input "26"
type input "4.96"
select select
checkbox input "false"
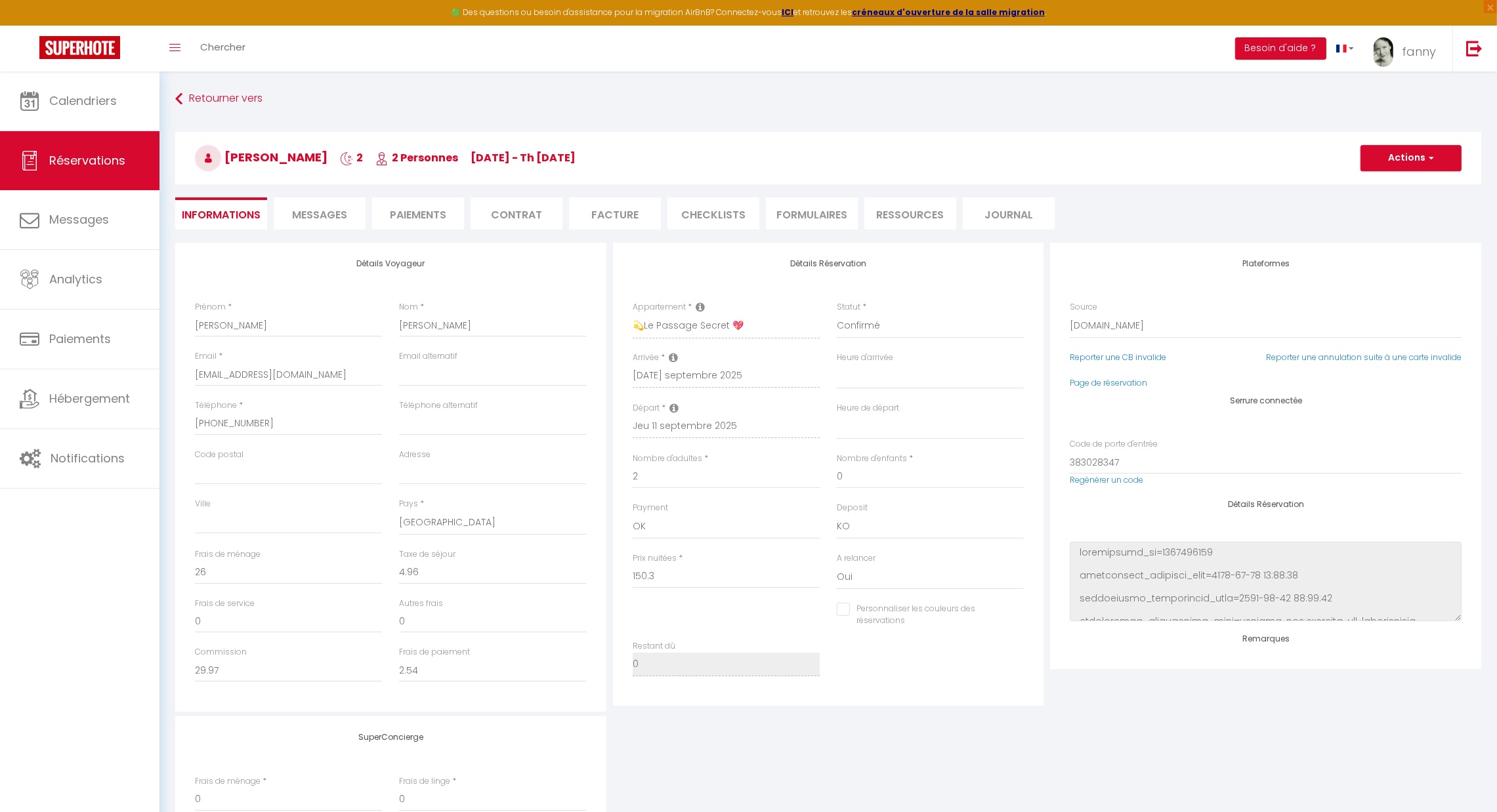
select select
click at [346, 214] on span "Messages" at bounding box center [320, 214] width 55 height 15
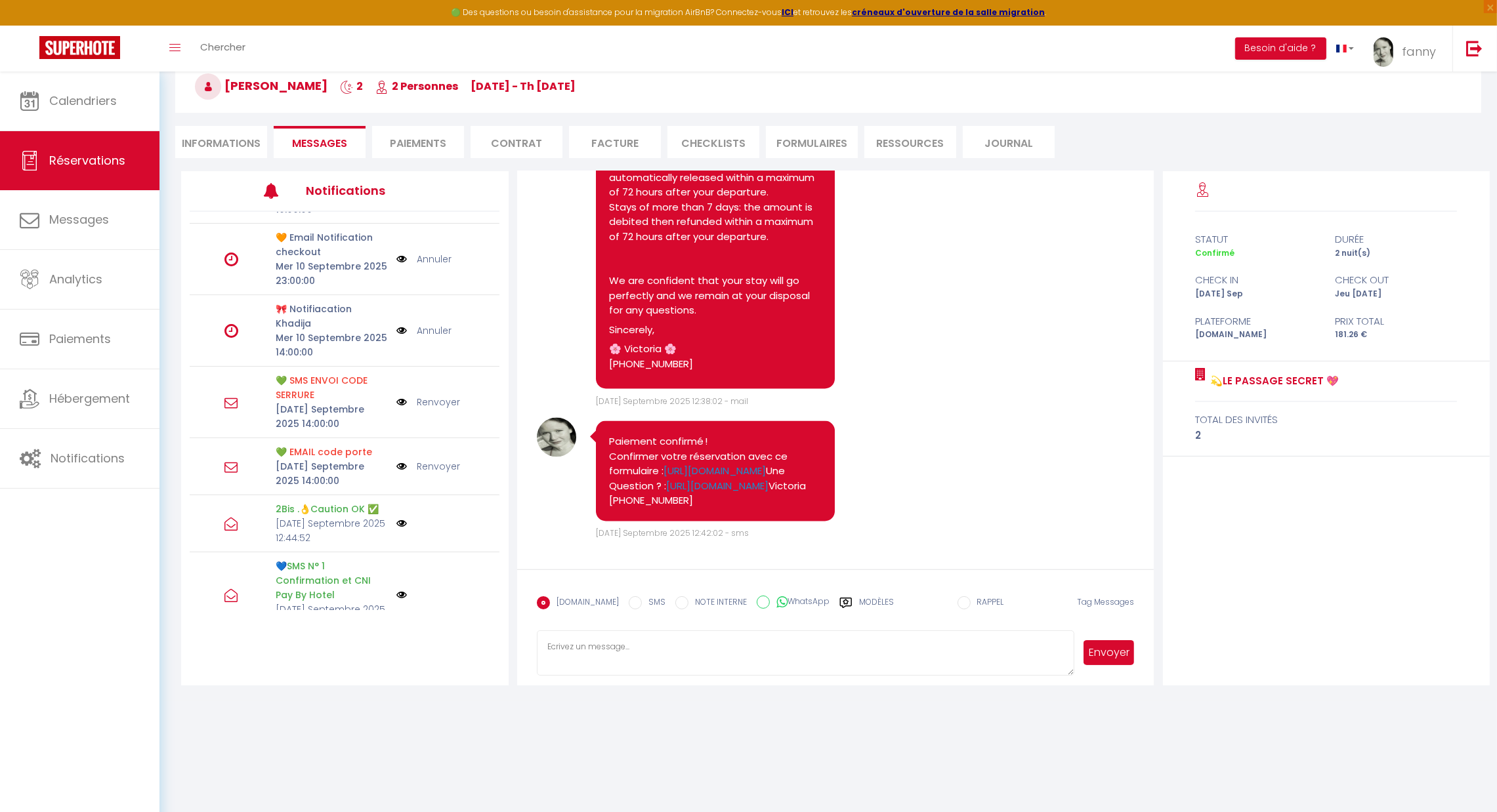
scroll to position [119, 0]
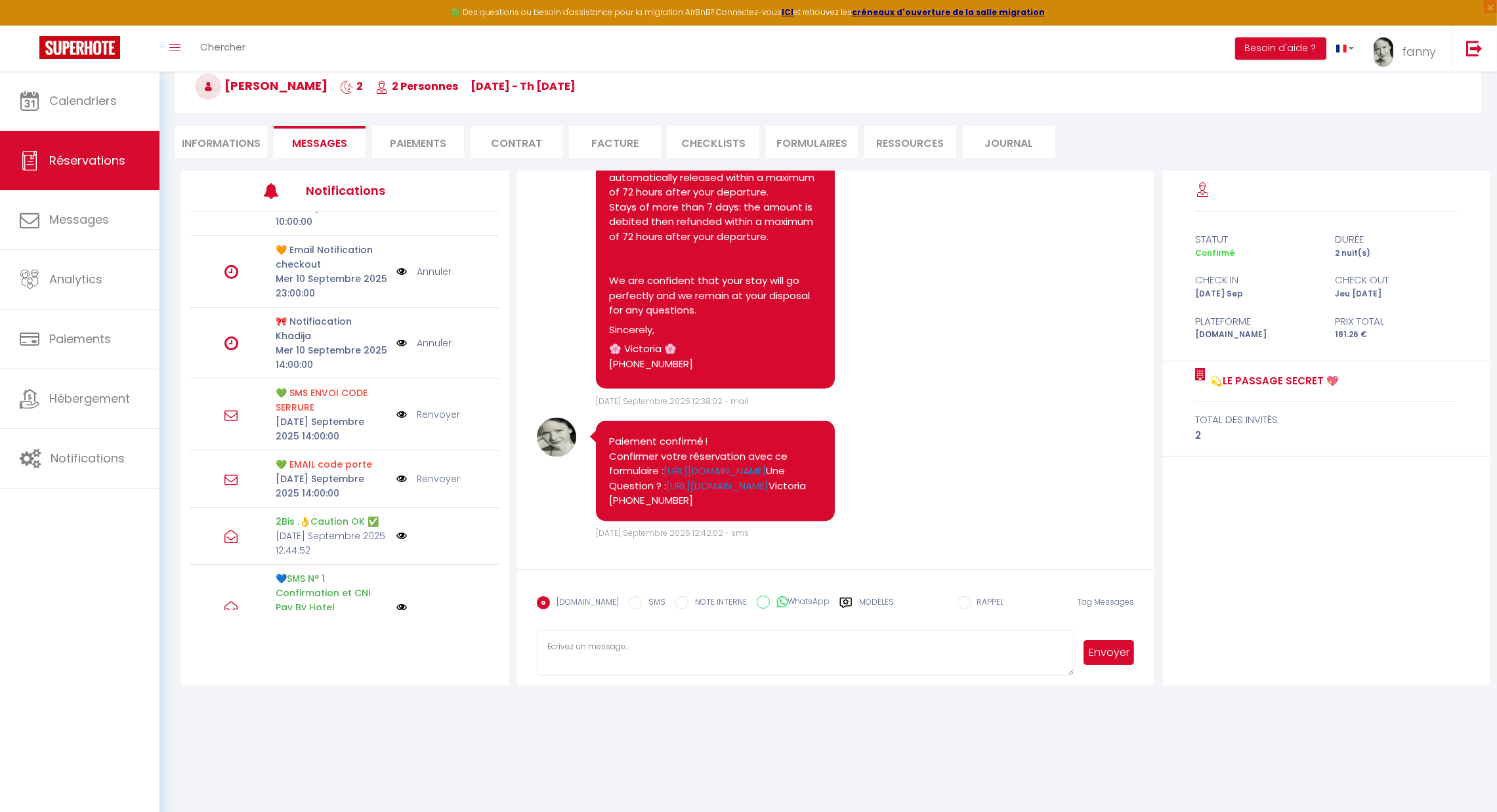
click at [216, 139] on li "Informations" at bounding box center [221, 142] width 92 height 32
select select
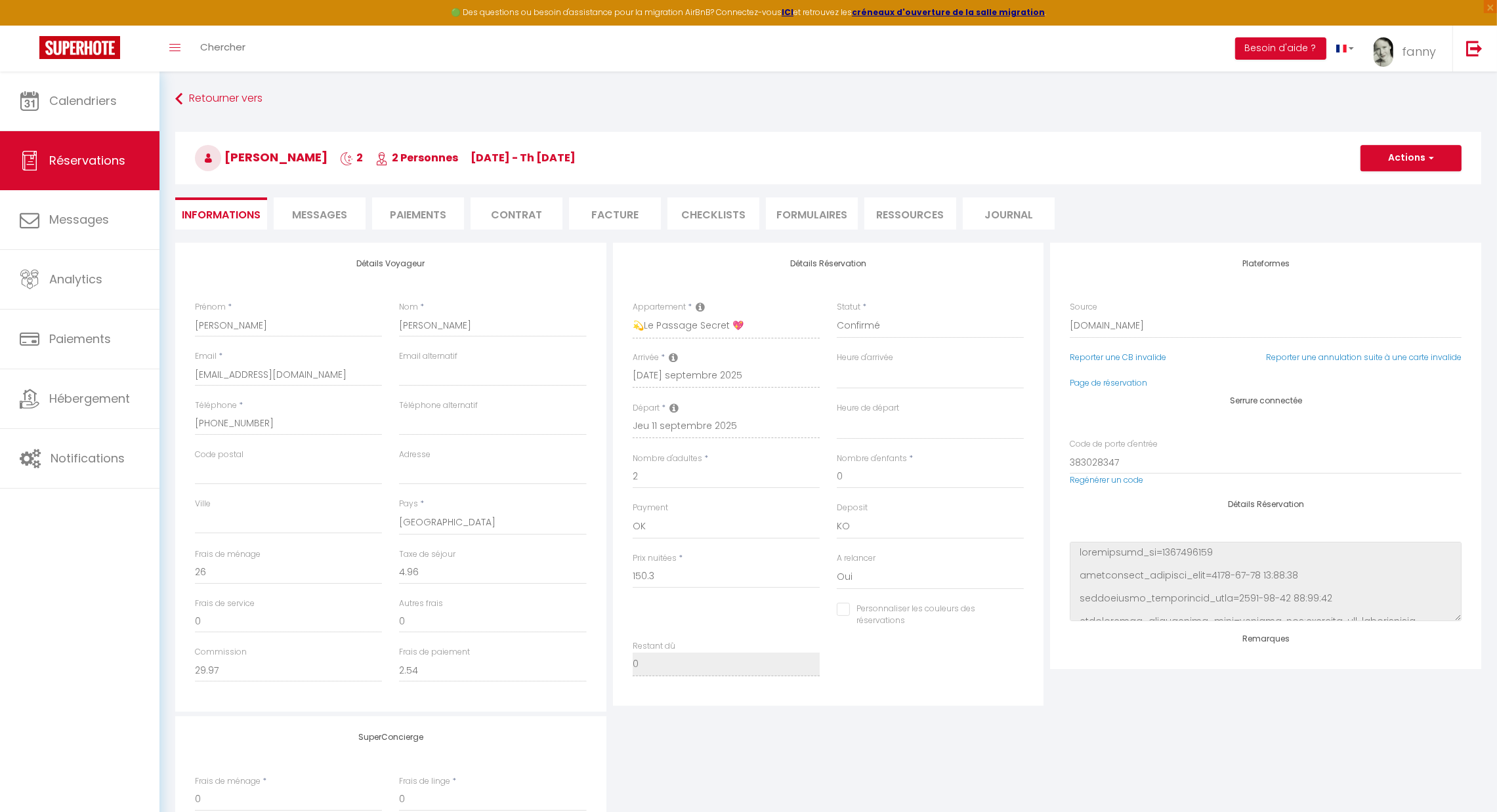
select select
checkbox input "false"
select select
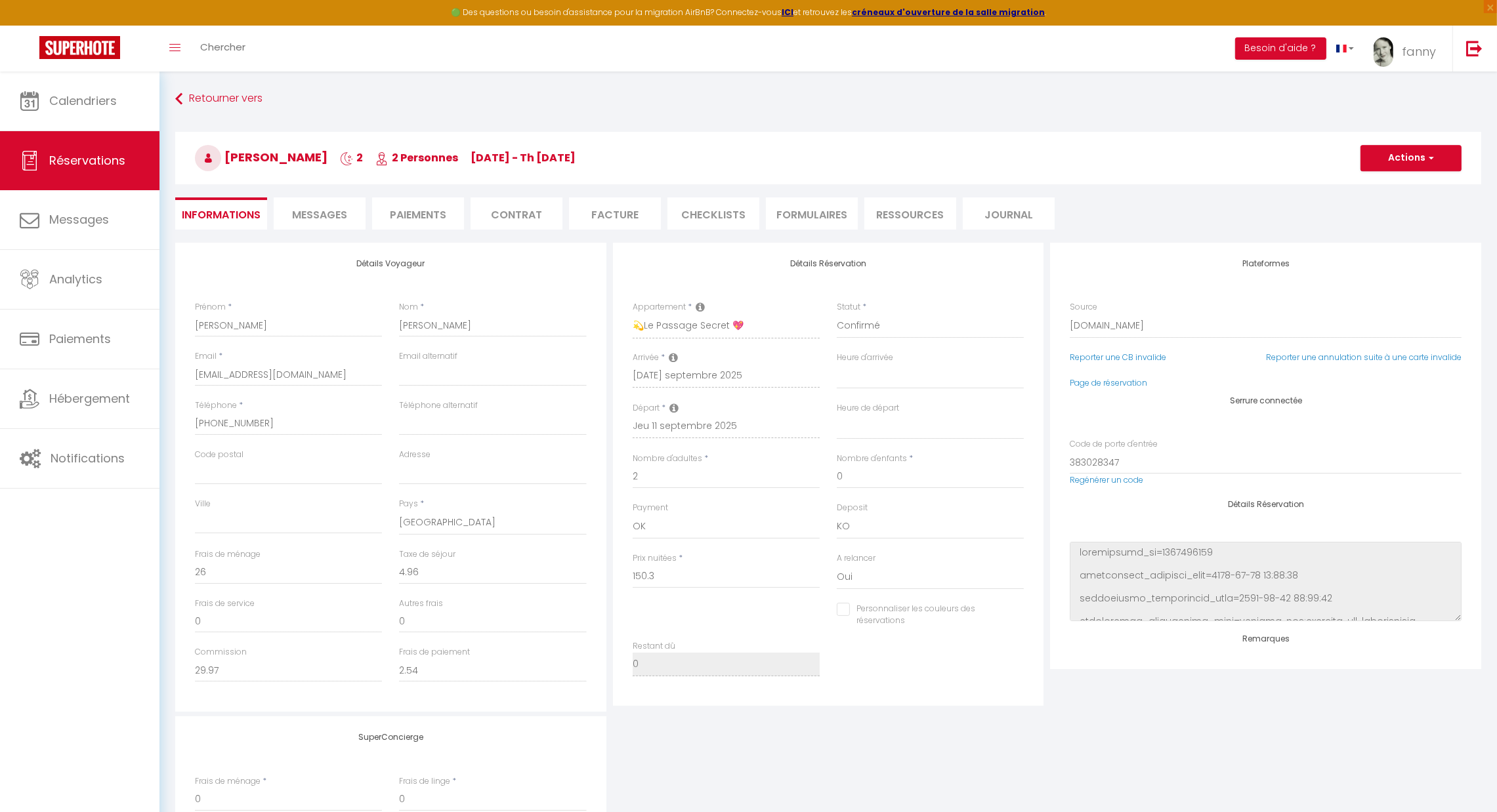
checkbox input "false"
click at [319, 216] on span "Messages" at bounding box center [320, 214] width 55 height 15
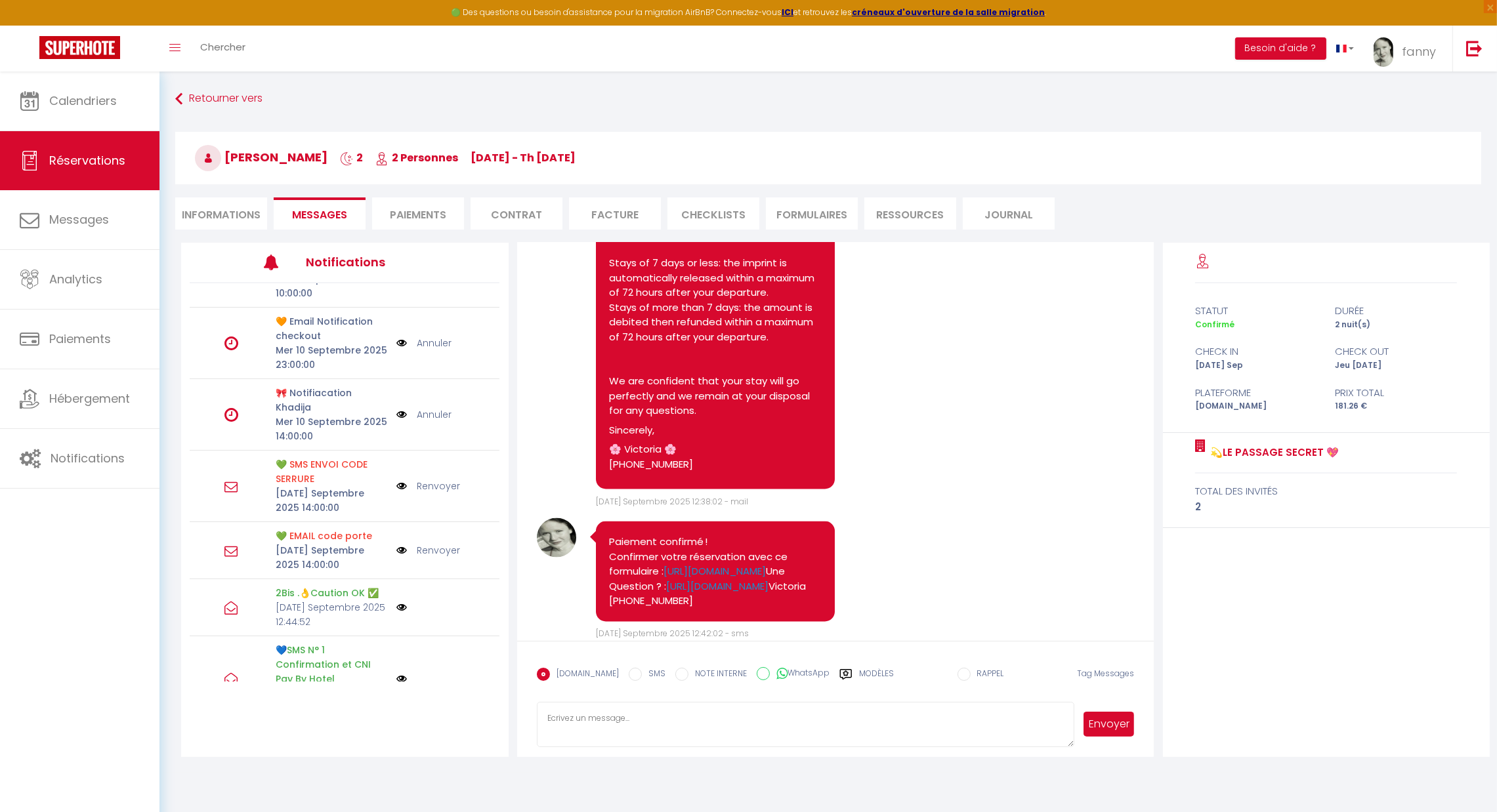
scroll to position [3382, 0]
click at [425, 485] on link "Renvoyer" at bounding box center [438, 486] width 43 height 15
click at [859, 674] on label "Modèles" at bounding box center [876, 679] width 35 height 23
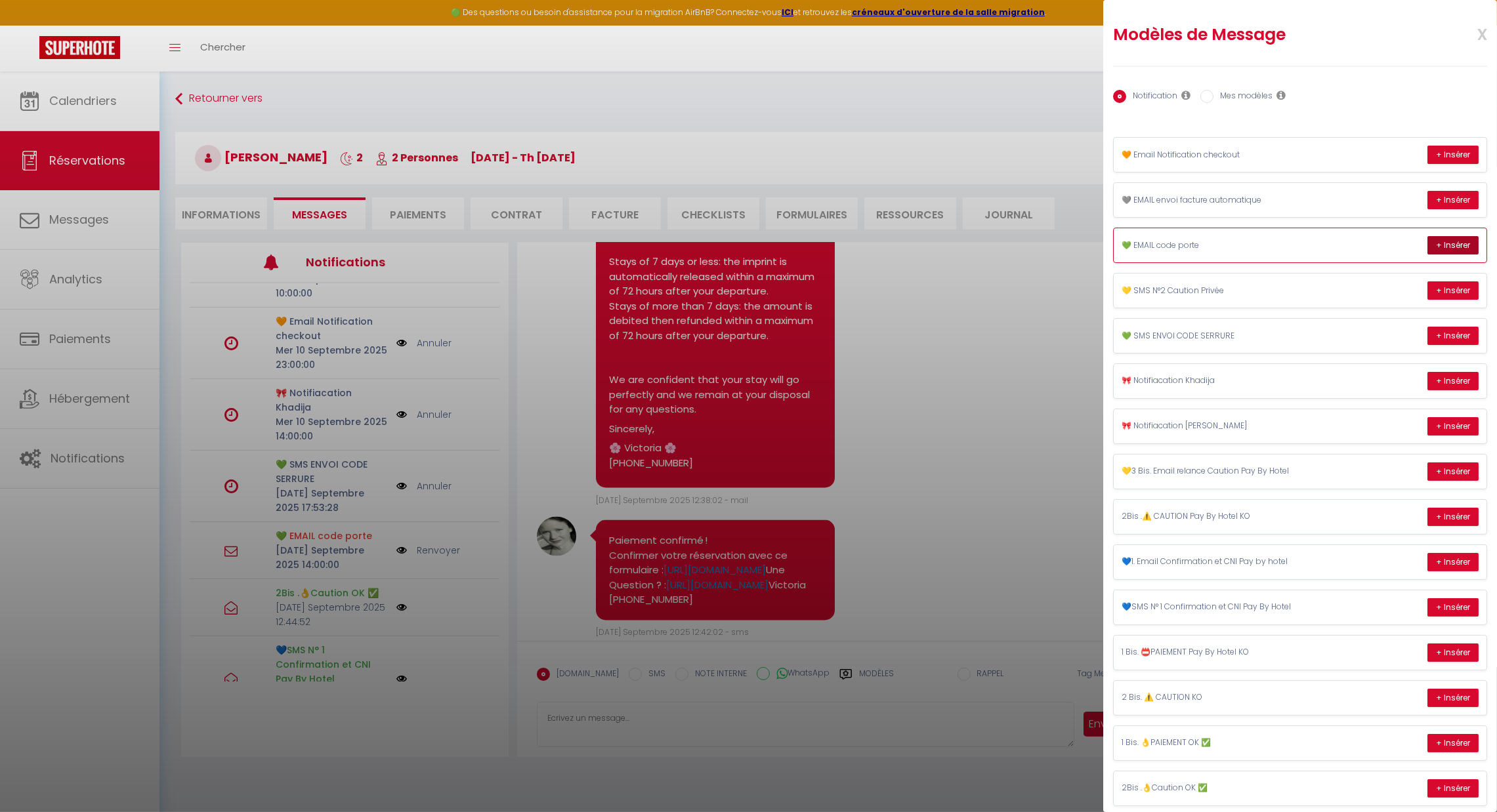
click at [1439, 243] on button "+ Insérer" at bounding box center [1453, 245] width 51 height 18
type textarea "[PERSON_NAME]💫, C’est avec plaisir que je vous accueille Au Passage Secret! Une…"
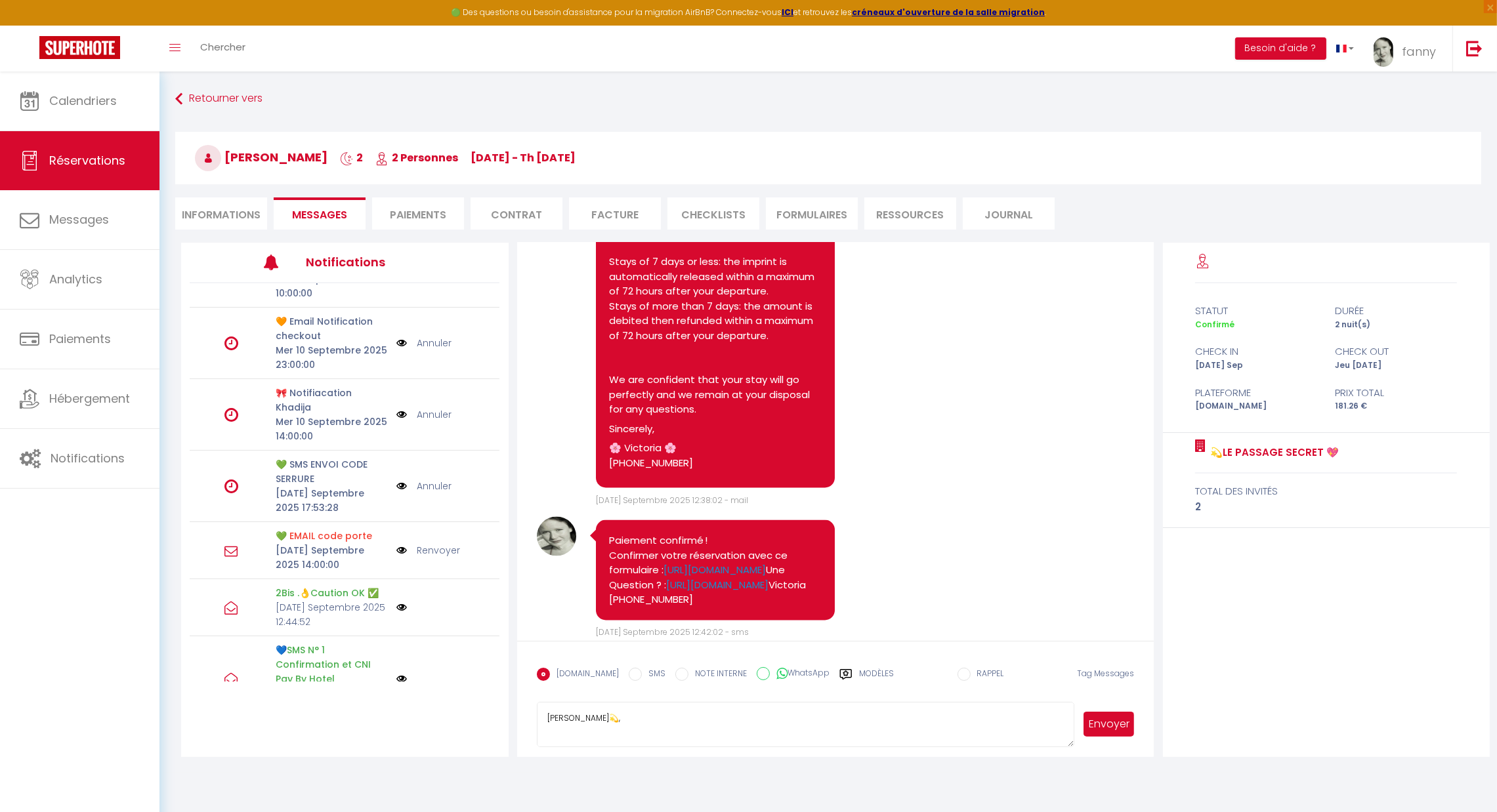
click at [1103, 722] on button "Envoyer" at bounding box center [1108, 725] width 50 height 25
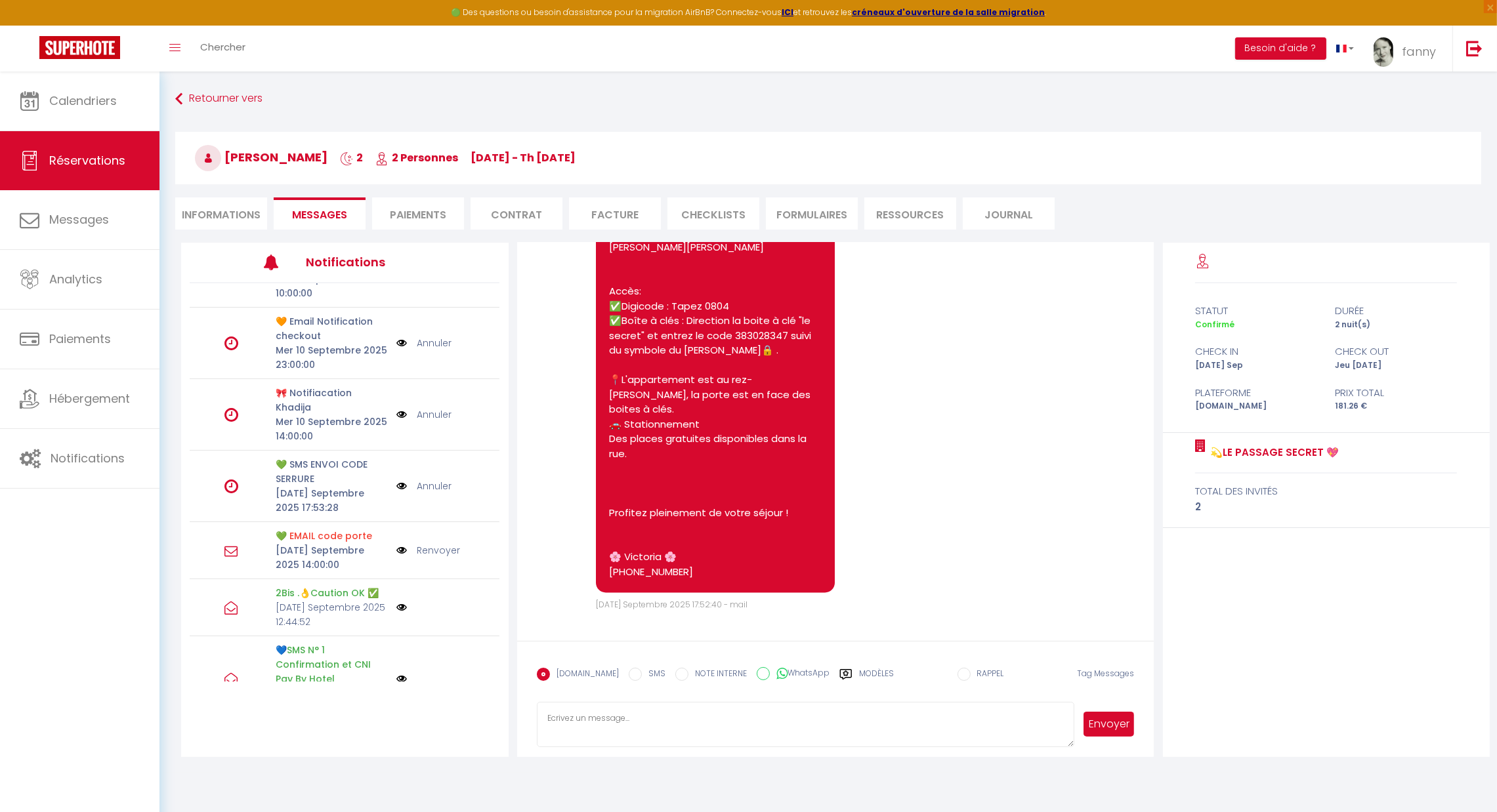
scroll to position [4501, 0]
